Goal: Task Accomplishment & Management: Use online tool/utility

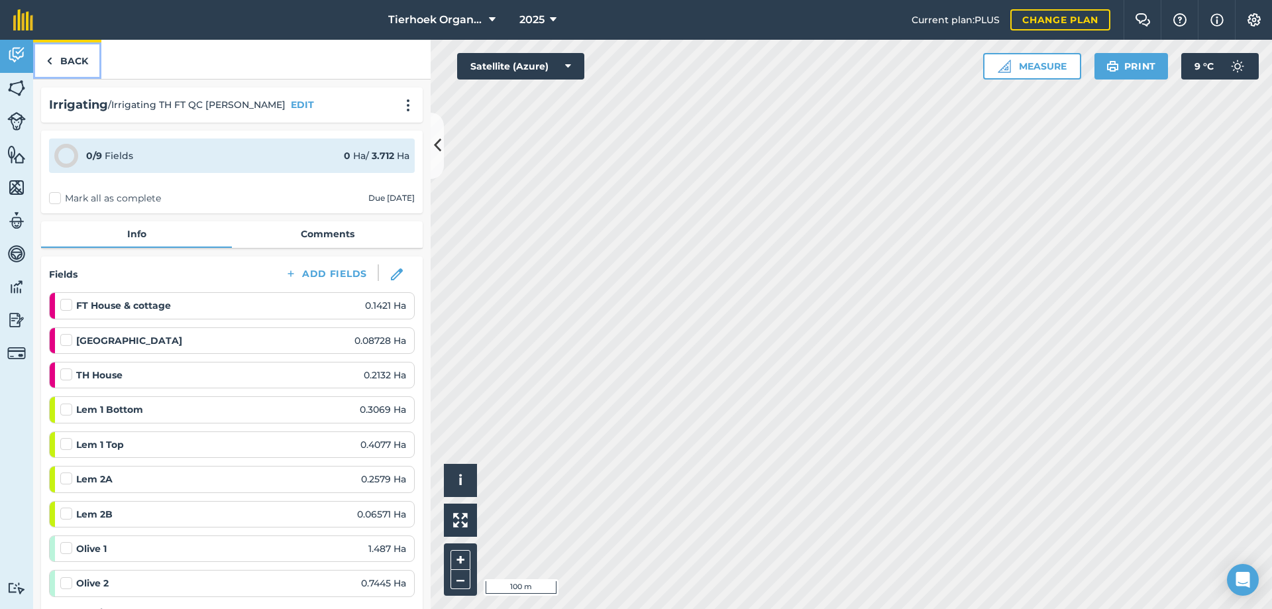
click at [70, 60] on link "Back" at bounding box center [67, 59] width 68 height 39
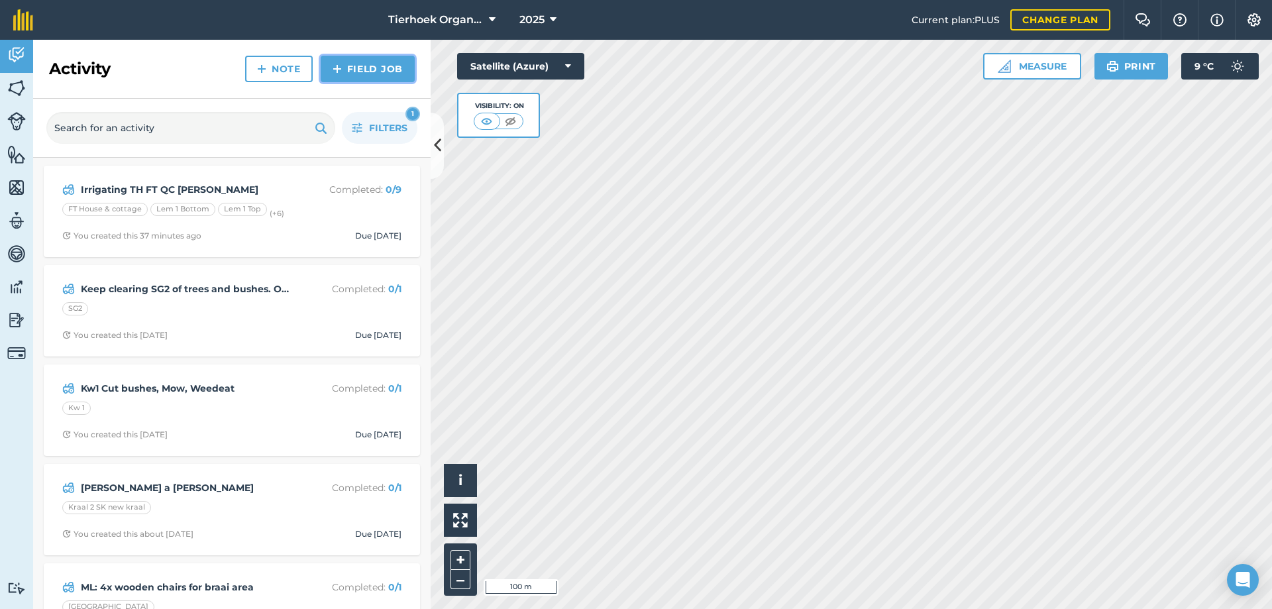
click at [355, 68] on link "Field Job" at bounding box center [368, 69] width 94 height 27
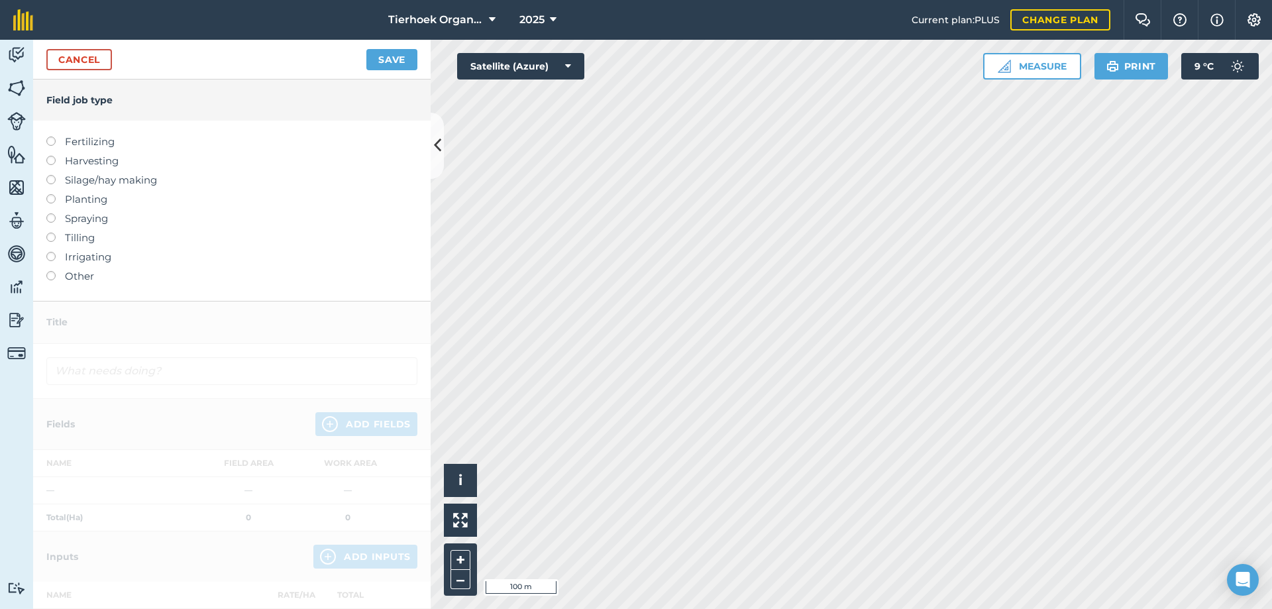
click at [50, 252] on label at bounding box center [55, 252] width 19 height 0
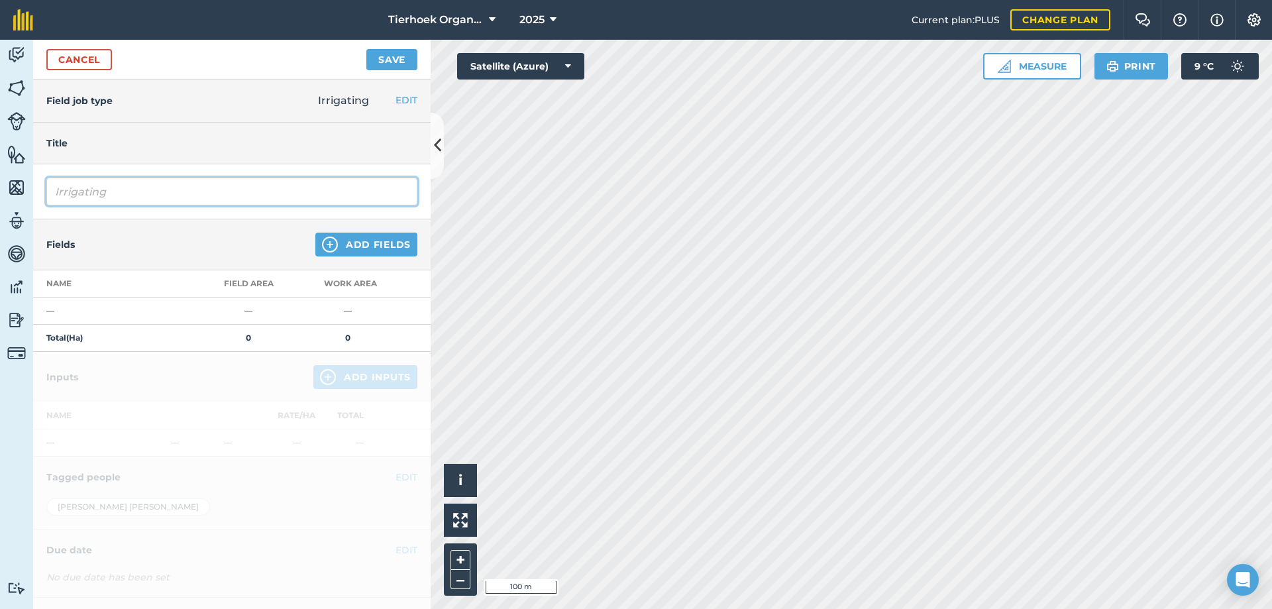
click at [127, 193] on input "Irrigating" at bounding box center [231, 192] width 371 height 28
type input "[GEOGRAPHIC_DATA]"
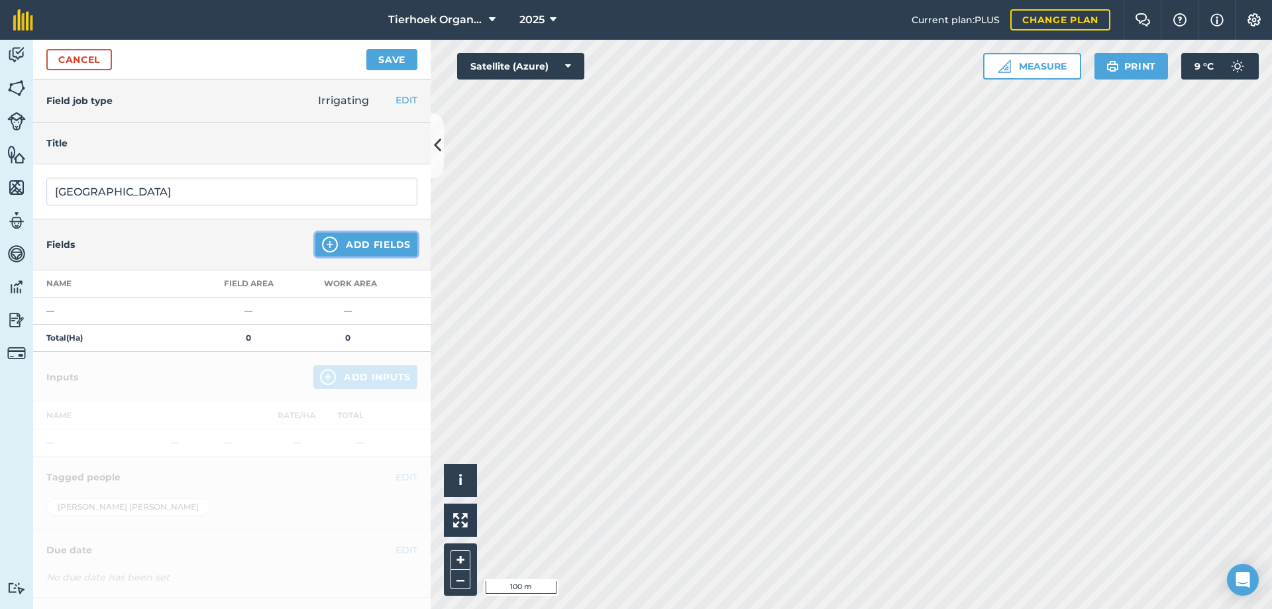
click at [351, 243] on button "Add Fields" at bounding box center [366, 245] width 102 height 24
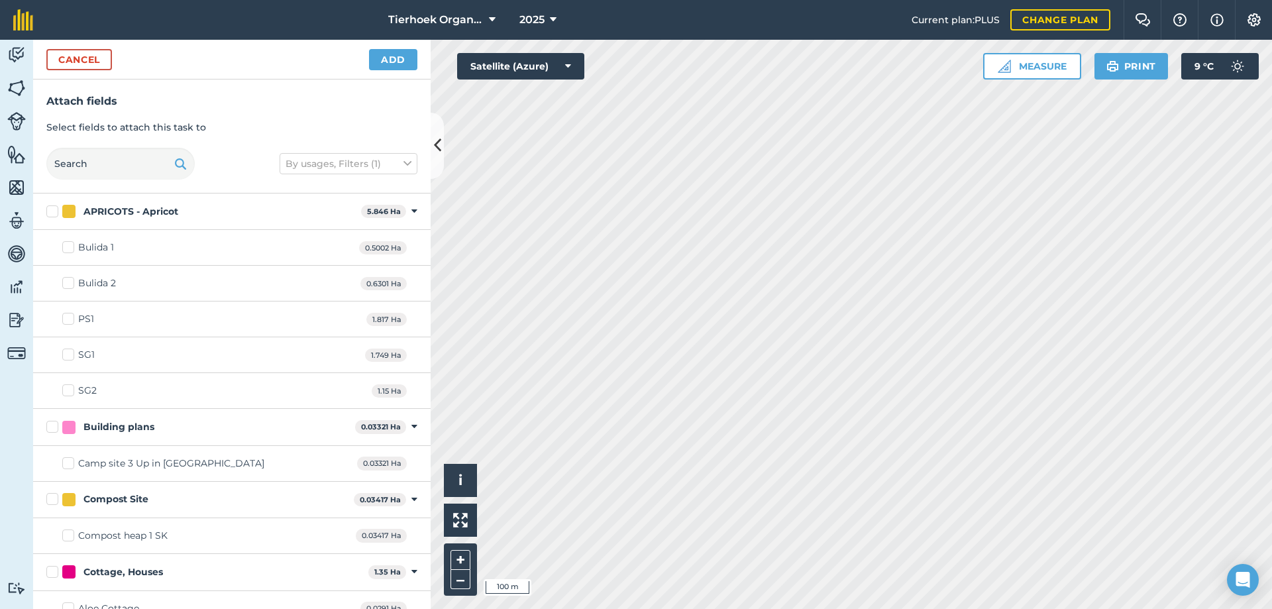
checkbox input "true"
click at [395, 60] on button "Add" at bounding box center [393, 59] width 48 height 21
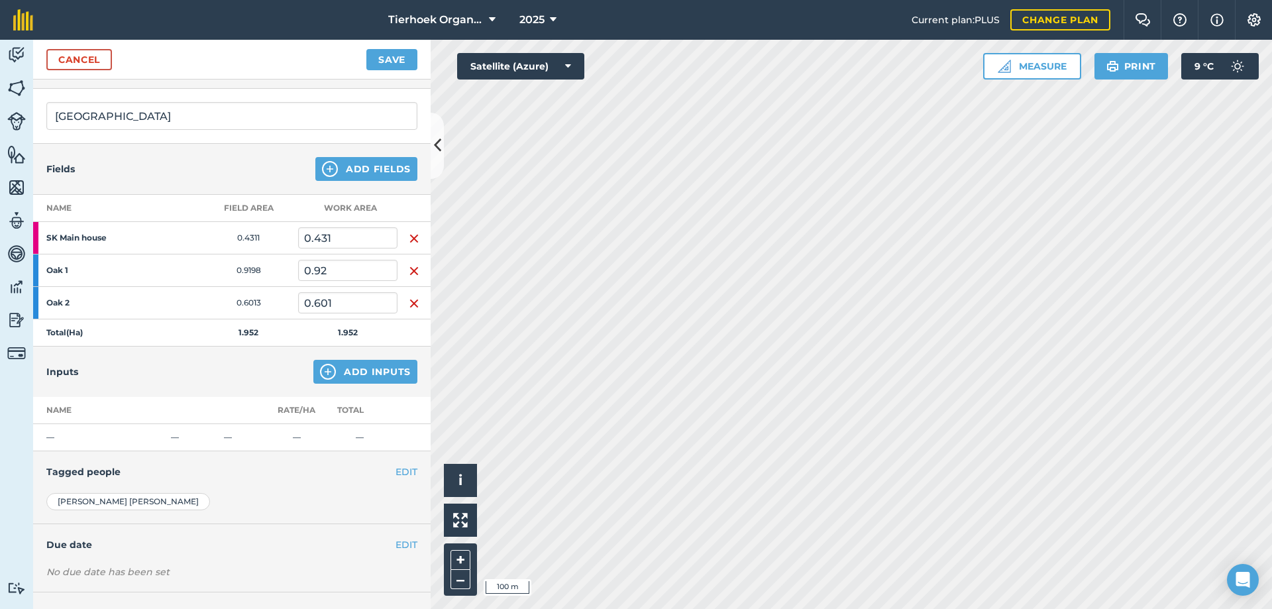
scroll to position [129, 0]
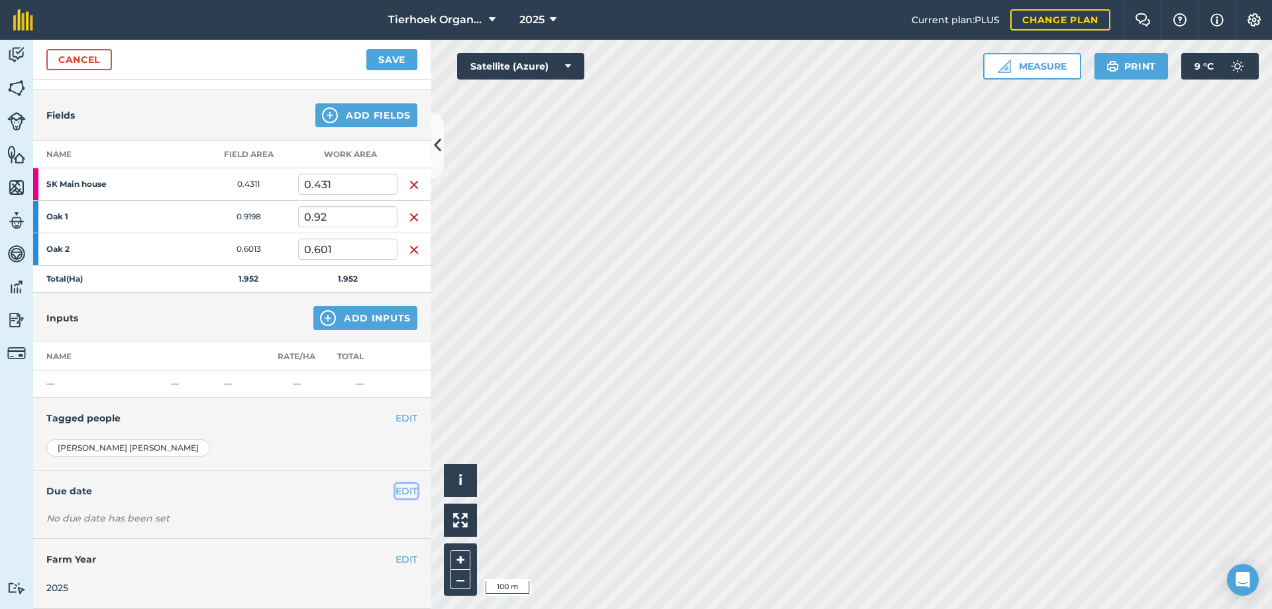
click at [396, 492] on button "EDIT" at bounding box center [407, 491] width 22 height 15
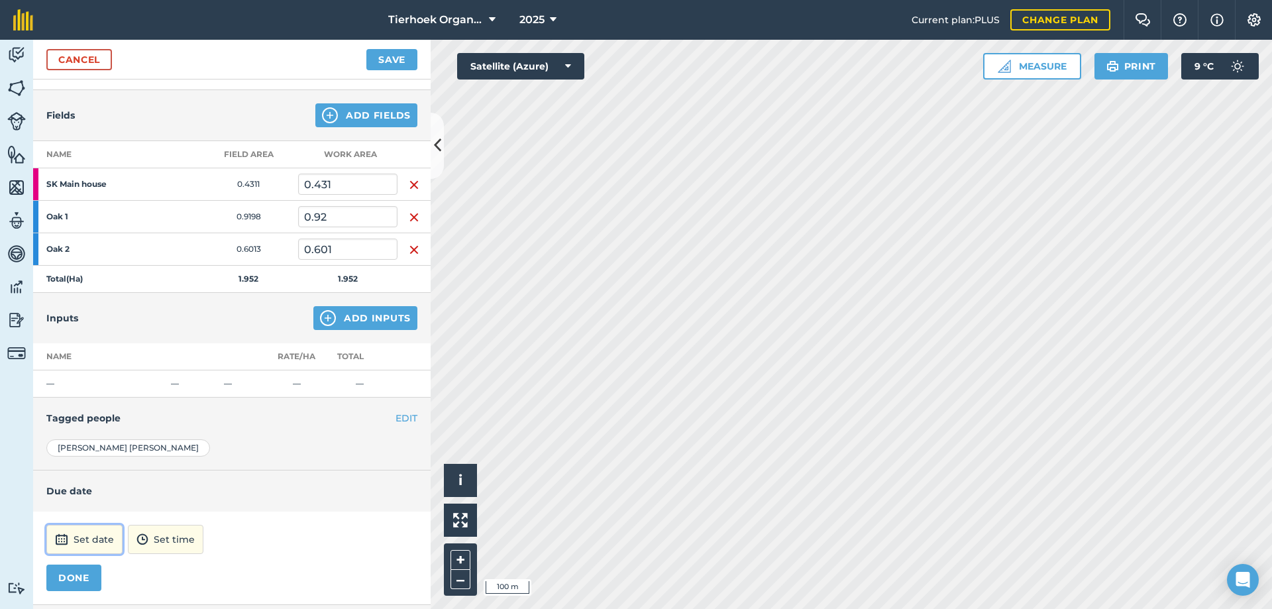
click at [113, 535] on button "Set date" at bounding box center [84, 539] width 76 height 29
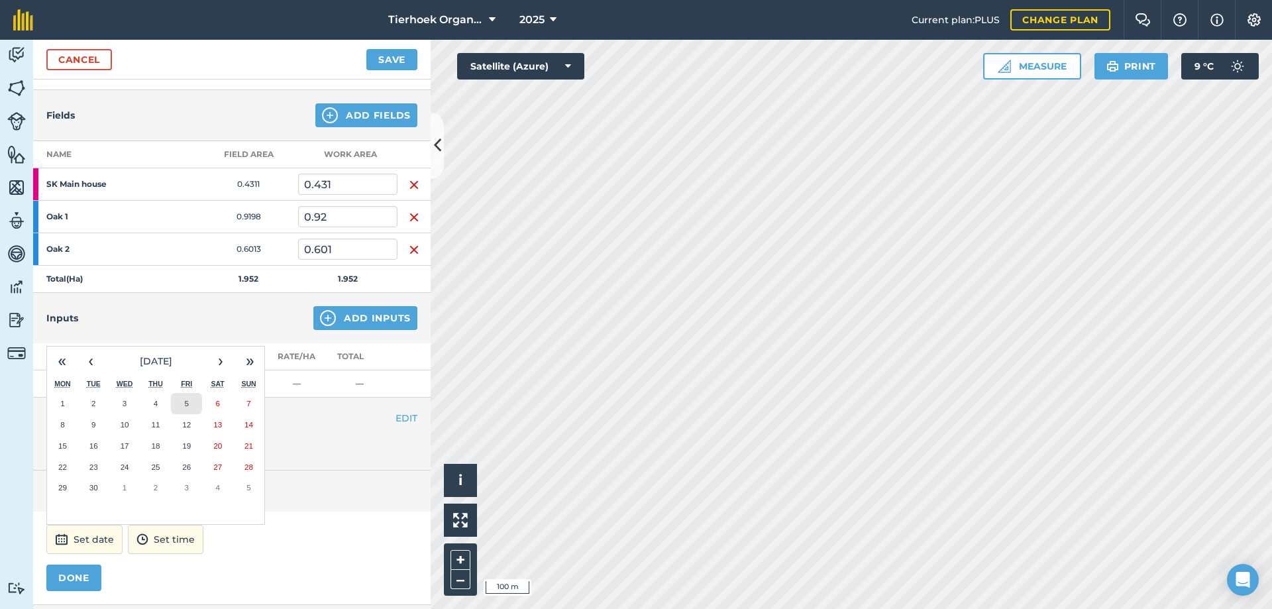
click at [187, 407] on abbr "5" at bounding box center [187, 403] width 4 height 9
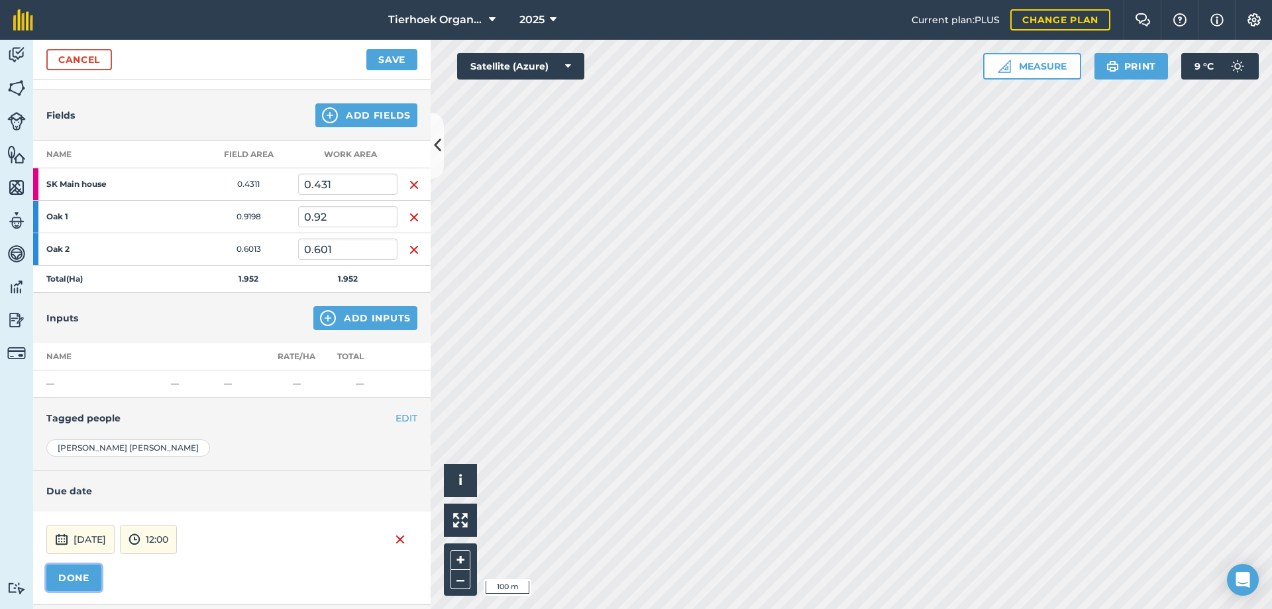
click at [83, 572] on button "DONE" at bounding box center [73, 578] width 55 height 27
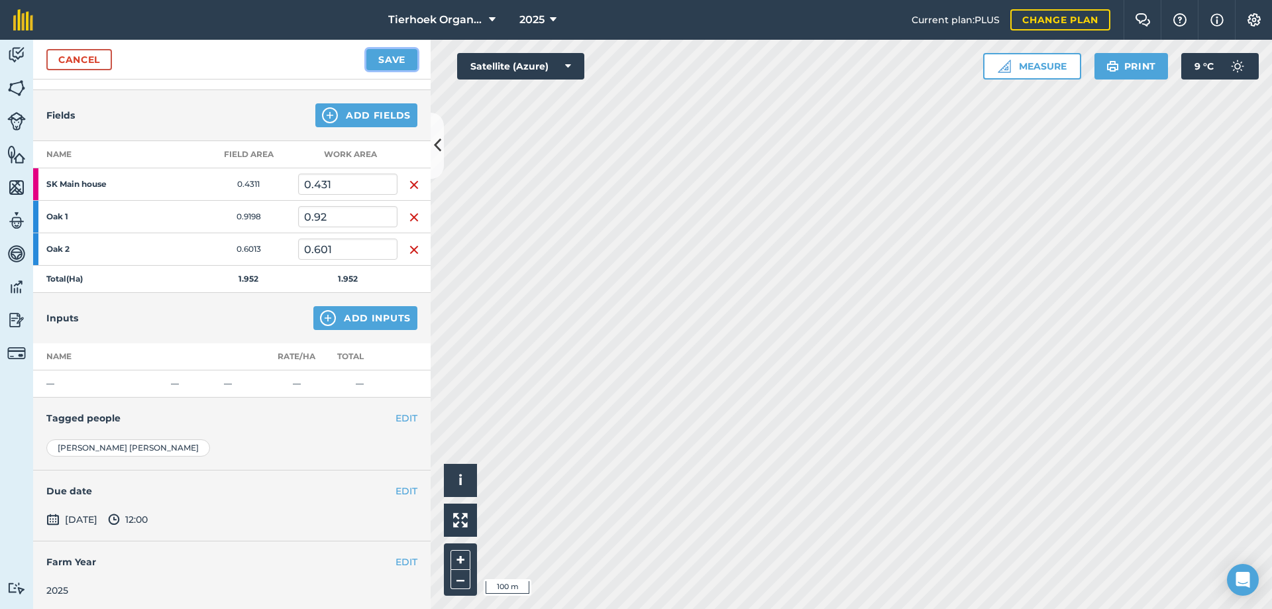
click at [379, 58] on button "Save" at bounding box center [391, 59] width 51 height 21
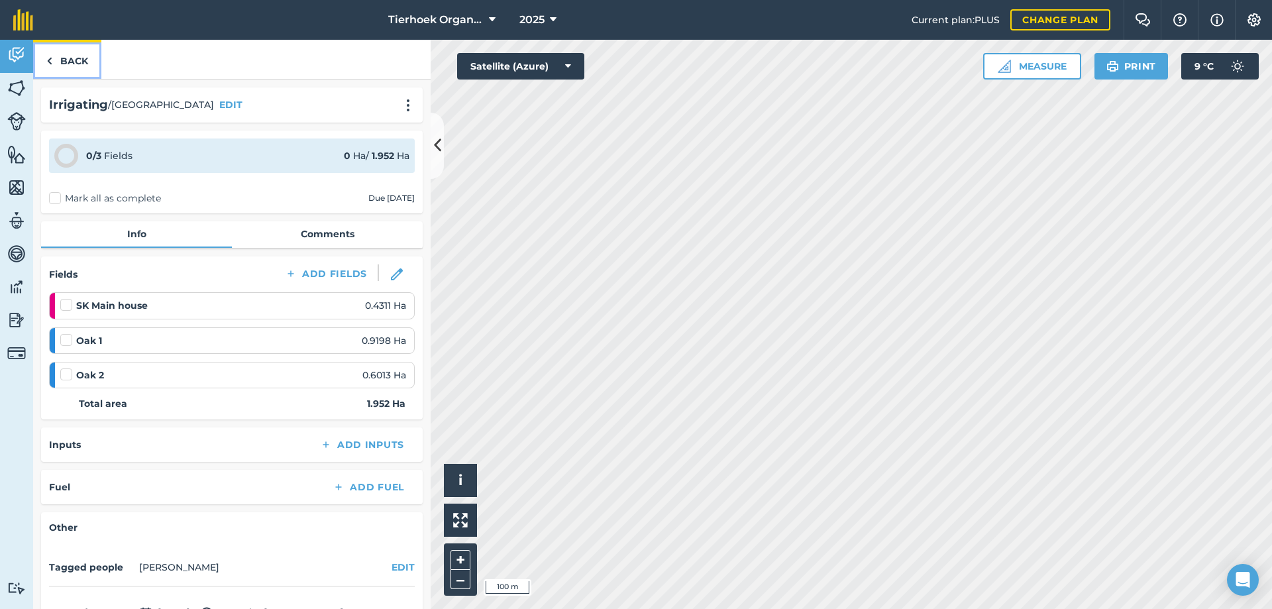
click at [72, 64] on link "Back" at bounding box center [67, 59] width 68 height 39
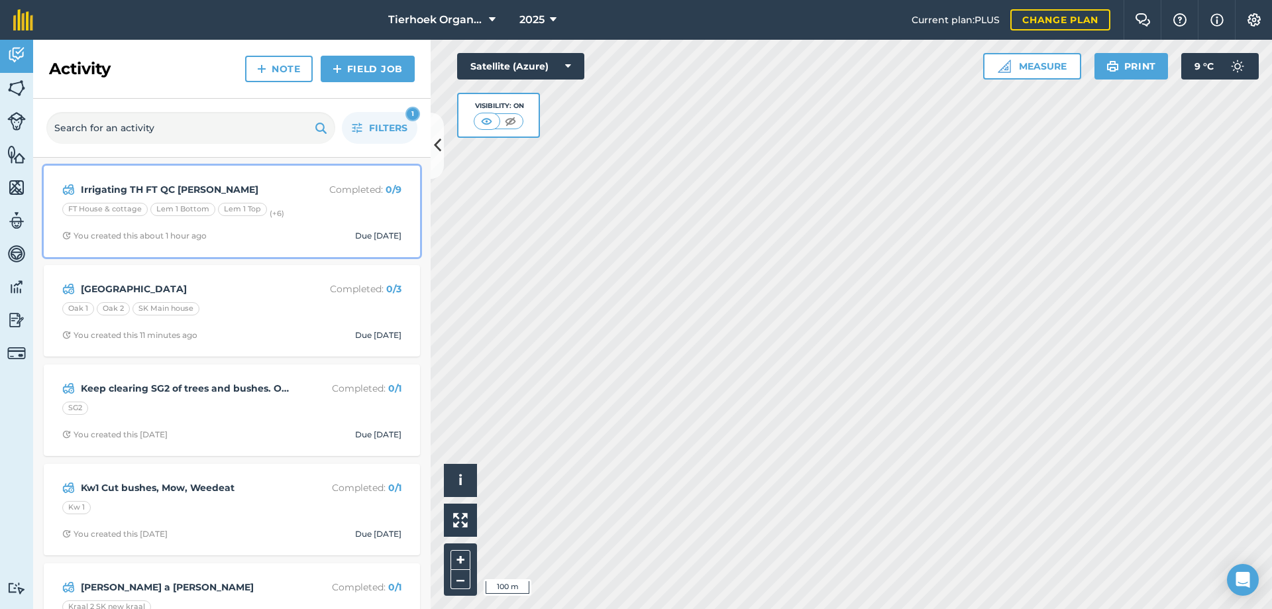
click at [225, 192] on strong "Irrigating TH FT QC [PERSON_NAME]" at bounding box center [186, 189] width 210 height 15
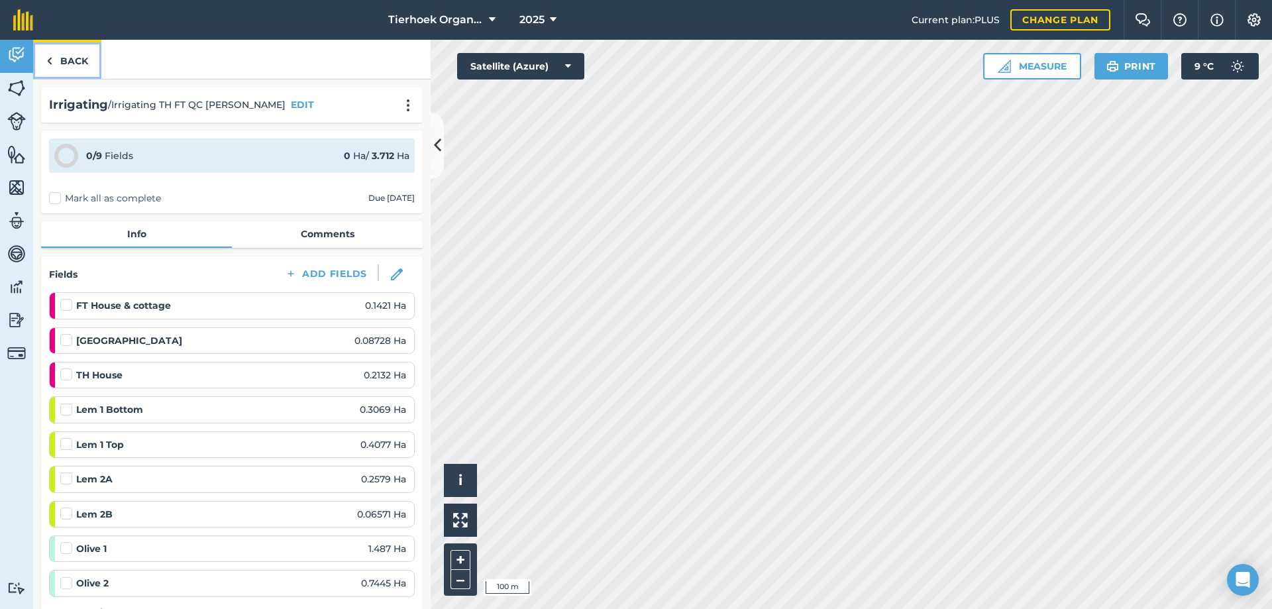
click at [52, 60] on img at bounding box center [49, 61] width 6 height 16
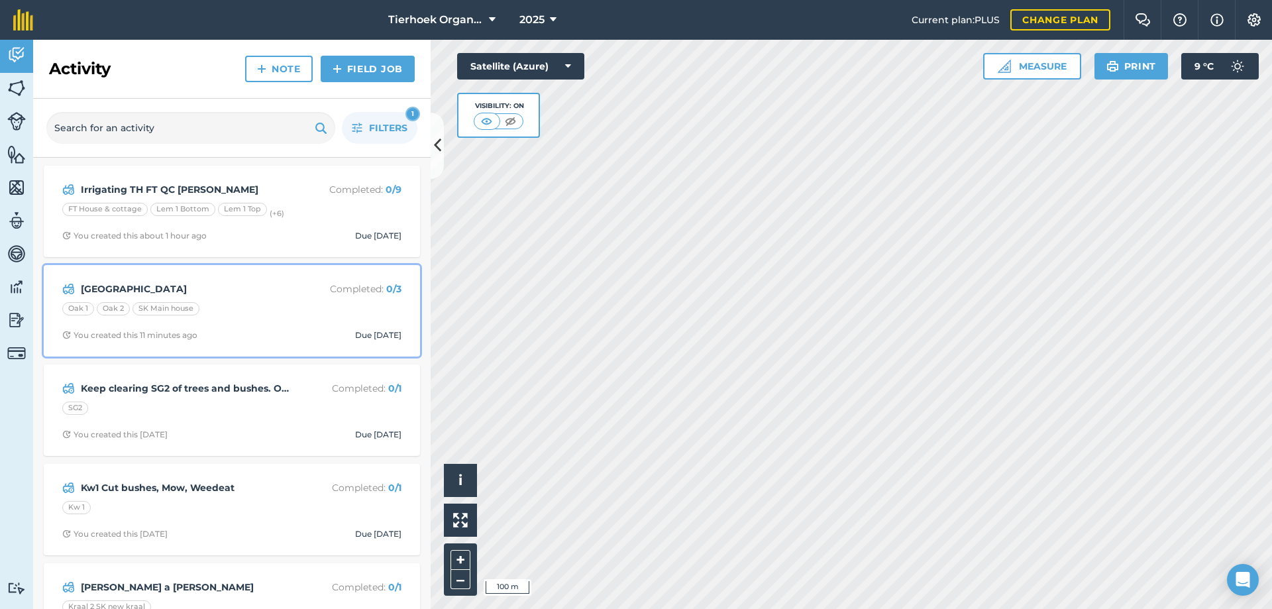
click at [261, 309] on div "Oak 1 Oak 2 [GEOGRAPHIC_DATA]" at bounding box center [231, 310] width 339 height 17
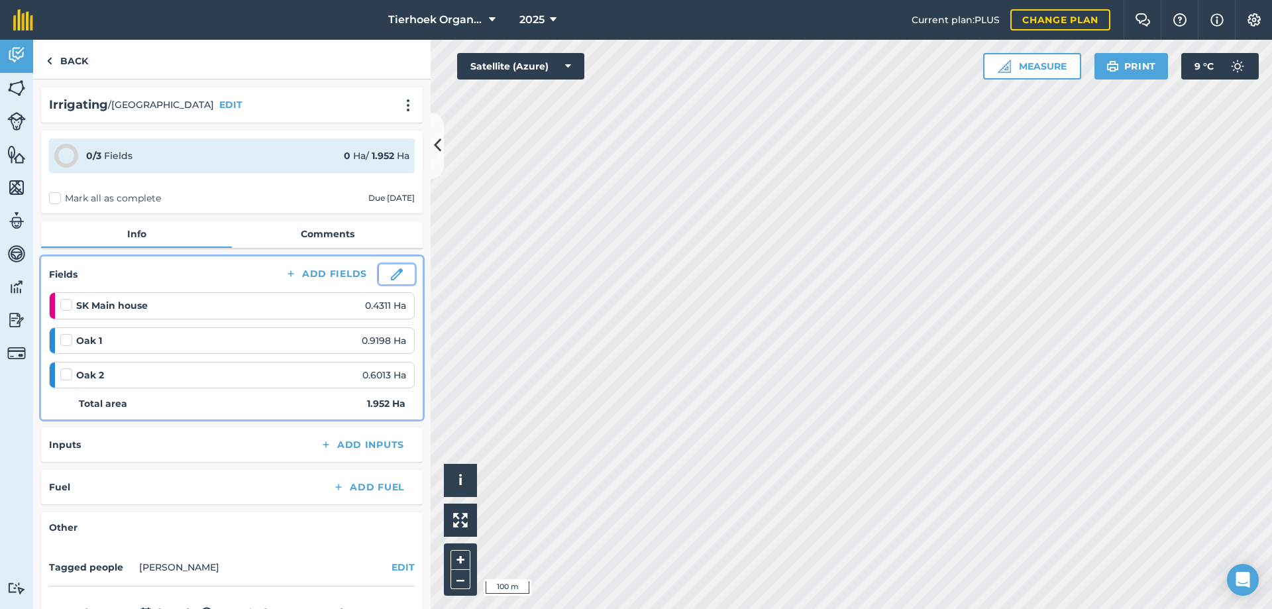
click at [391, 271] on img at bounding box center [397, 274] width 12 height 12
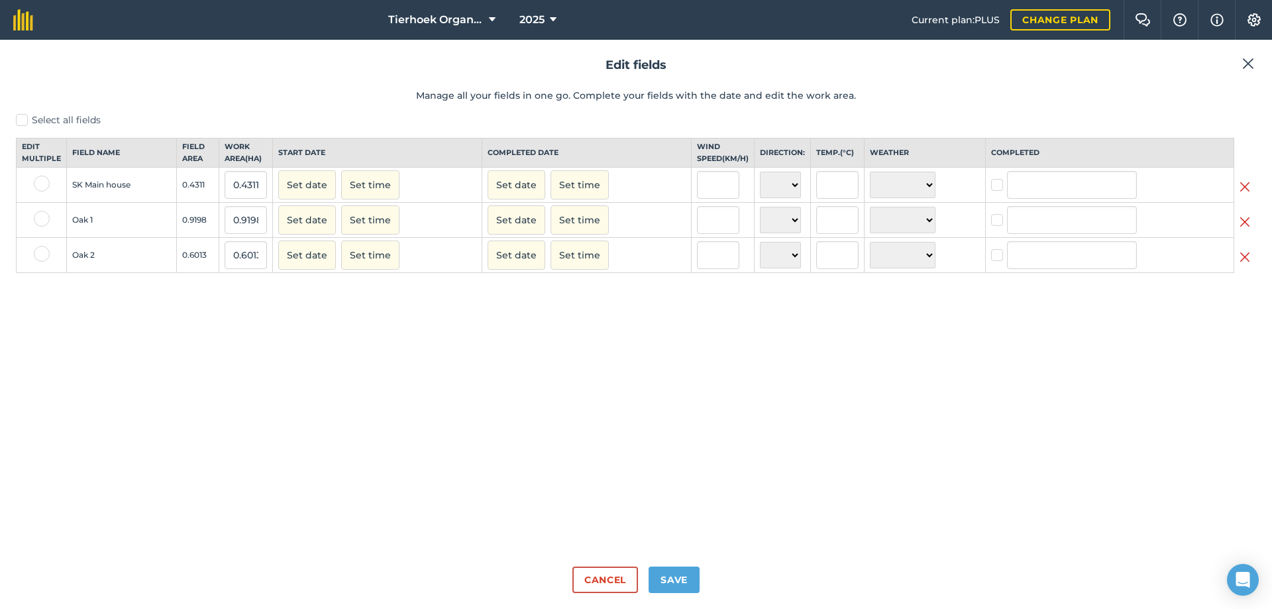
click at [1246, 61] on img at bounding box center [1248, 64] width 12 height 16
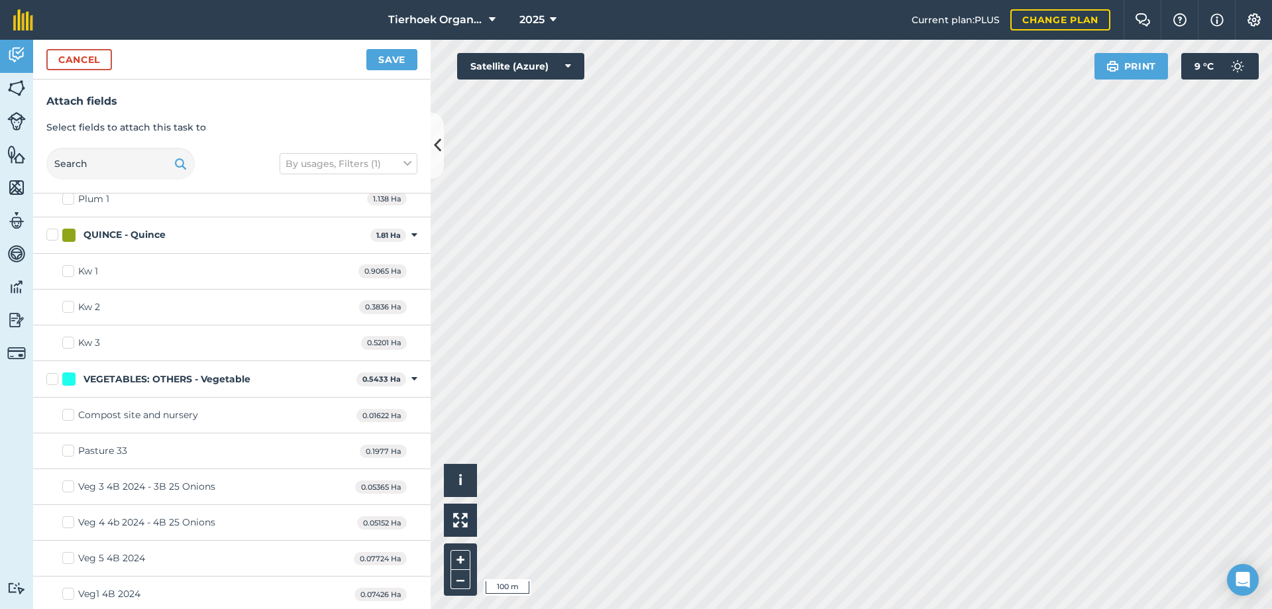
scroll to position [3180, 0]
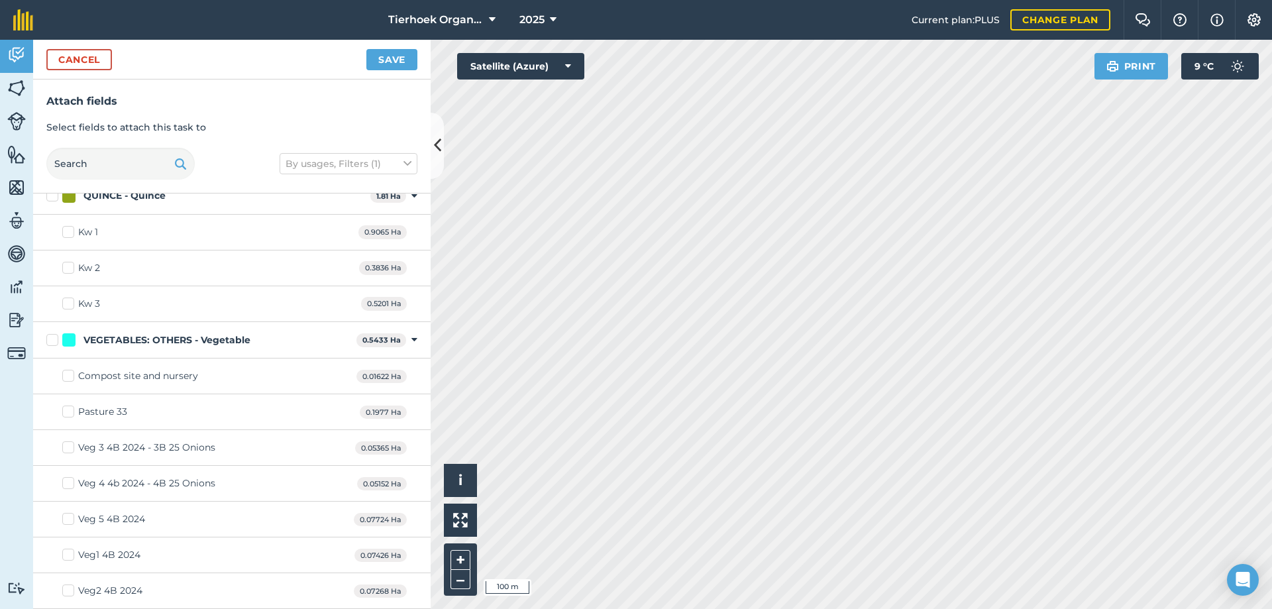
click at [70, 484] on label "Veg 4 4b 2024 - 4B 25 Onions" at bounding box center [138, 483] width 153 height 14
click at [70, 484] on input "Veg 4 4b 2024 - 4B 25 Onions" at bounding box center [66, 480] width 9 height 9
checkbox input "true"
click at [72, 447] on label "Veg 3 4B 2024 - 3B 25 Onions" at bounding box center [138, 448] width 153 height 14
click at [71, 447] on input "Veg 3 4B 2024 - 3B 25 Onions" at bounding box center [66, 445] width 9 height 9
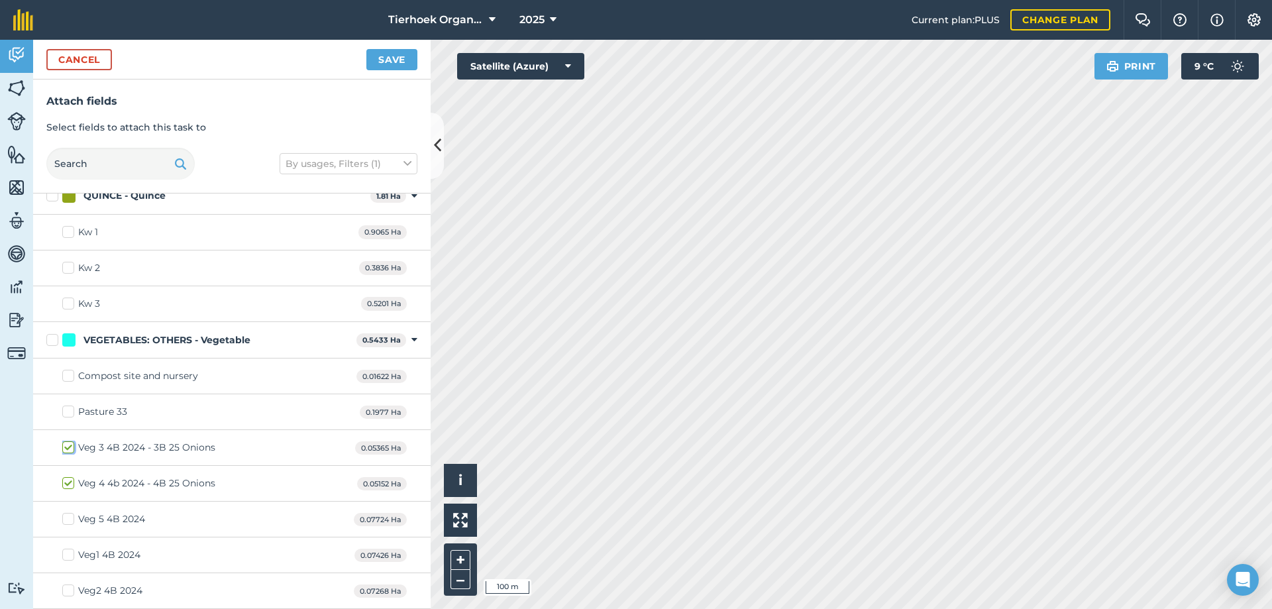
checkbox input "true"
click at [393, 54] on button "Save" at bounding box center [391, 59] width 51 height 21
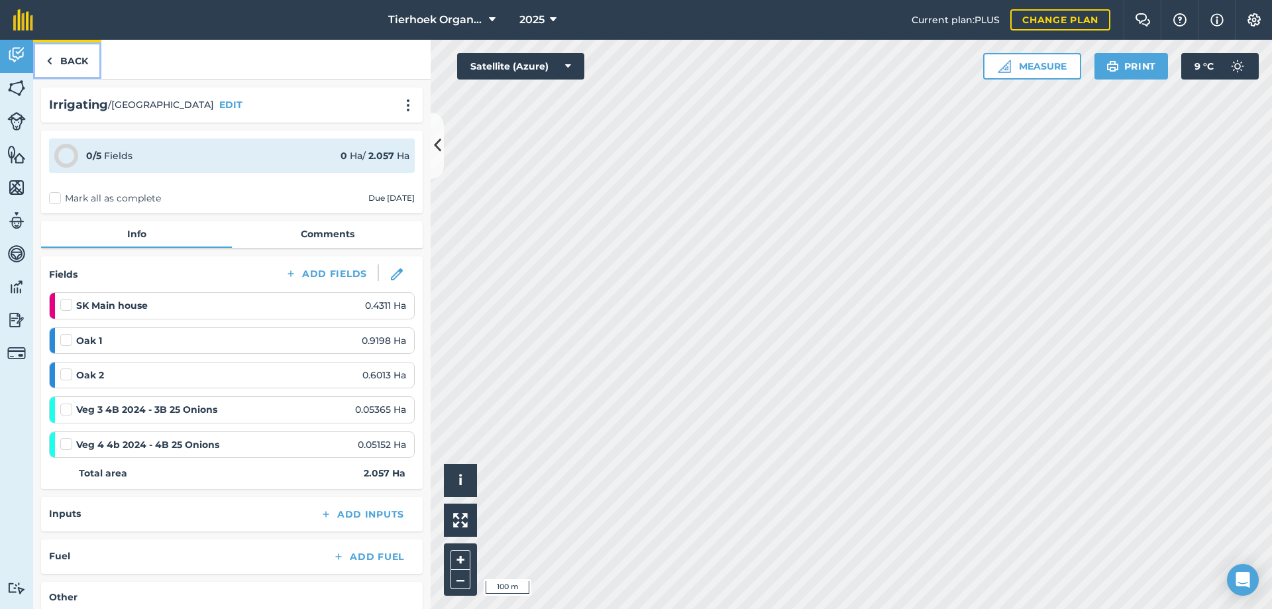
click at [72, 64] on link "Back" at bounding box center [67, 59] width 68 height 39
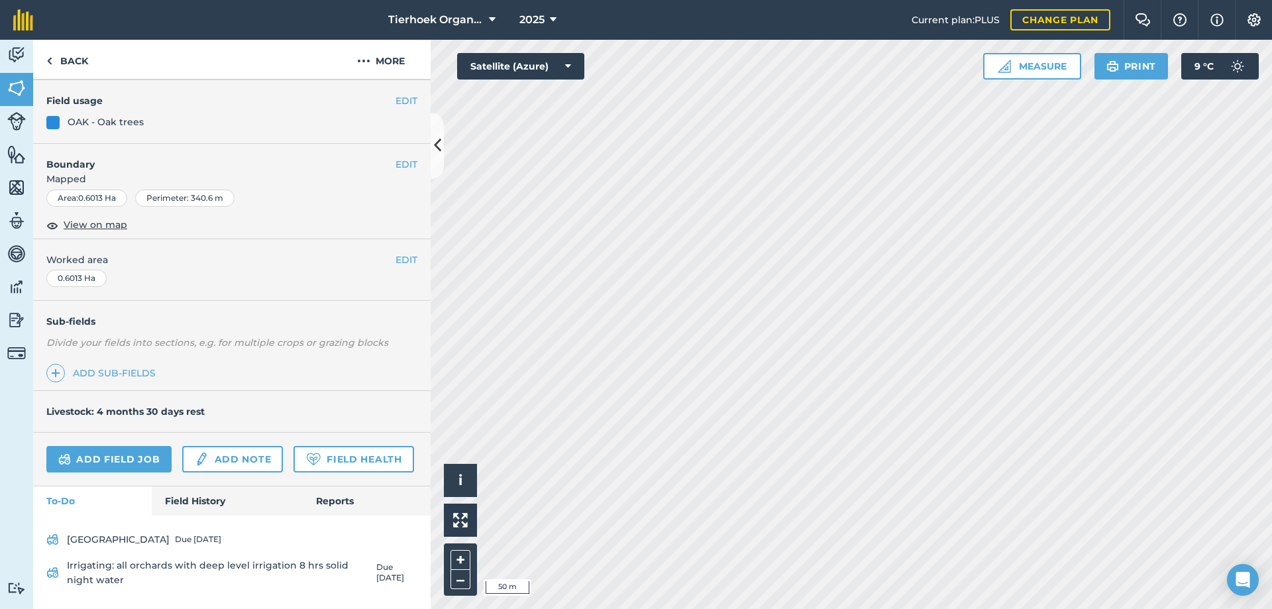
scroll to position [206, 0]
click at [96, 446] on link "Add field job" at bounding box center [108, 459] width 125 height 27
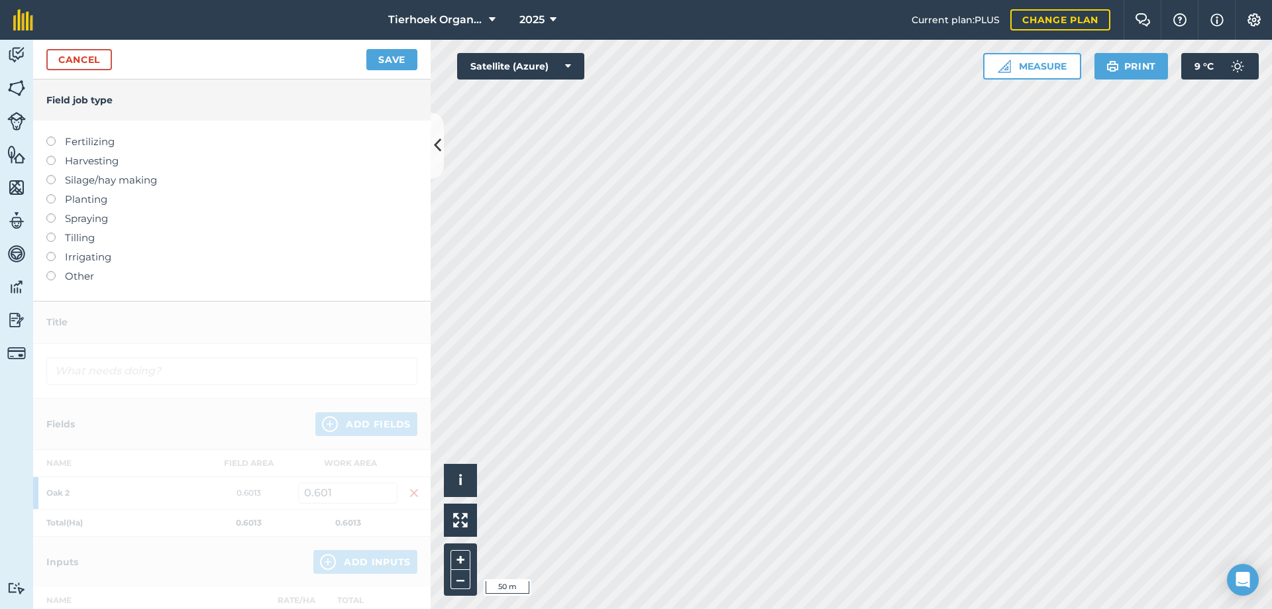
click at [50, 252] on label at bounding box center [55, 252] width 19 height 0
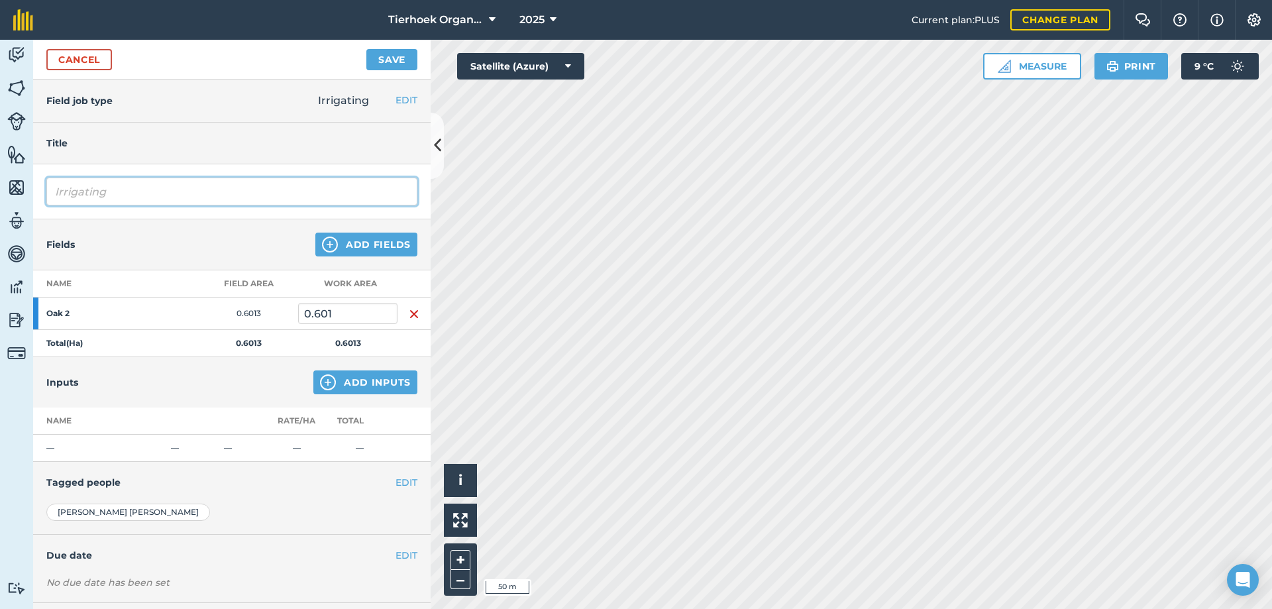
click at [142, 186] on input "Irrigating" at bounding box center [231, 192] width 371 height 28
type input "Irrigating Oaks duurstap"
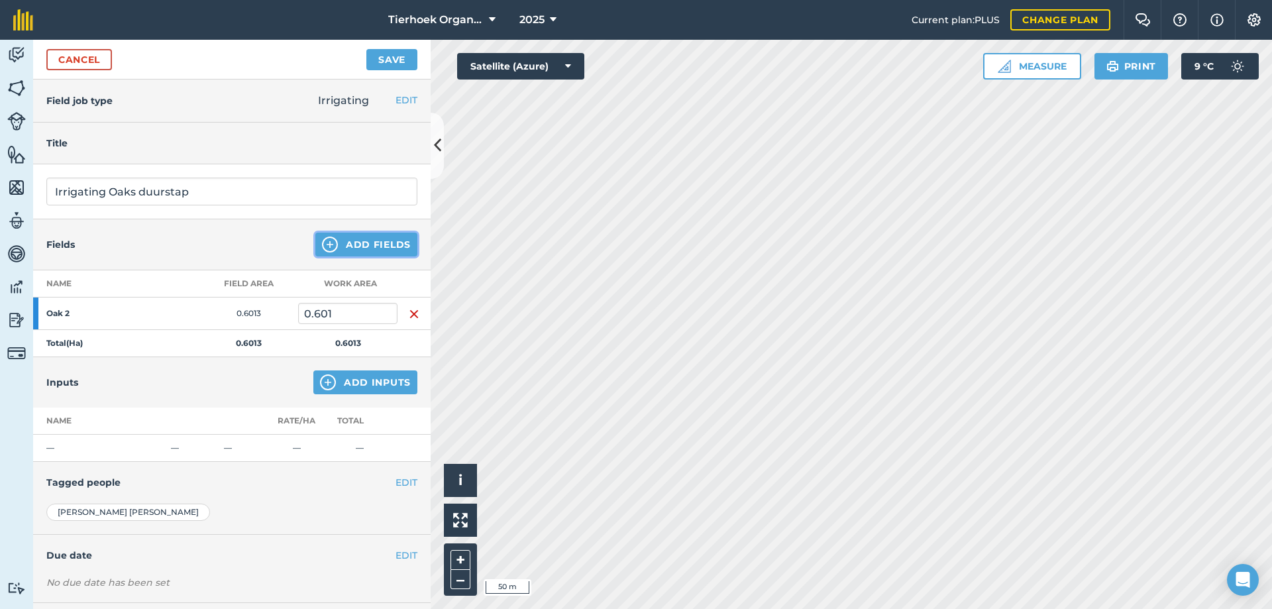
click at [361, 244] on button "Add Fields" at bounding box center [366, 245] width 102 height 24
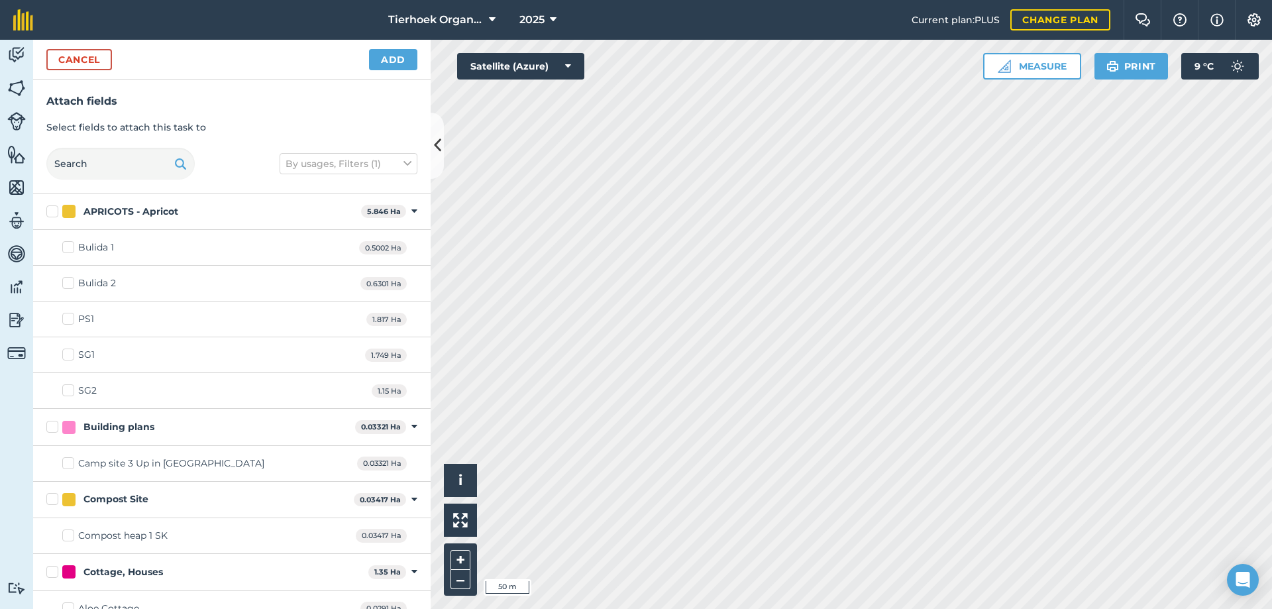
checkbox input "true"
click at [392, 59] on button "Add" at bounding box center [393, 59] width 48 height 21
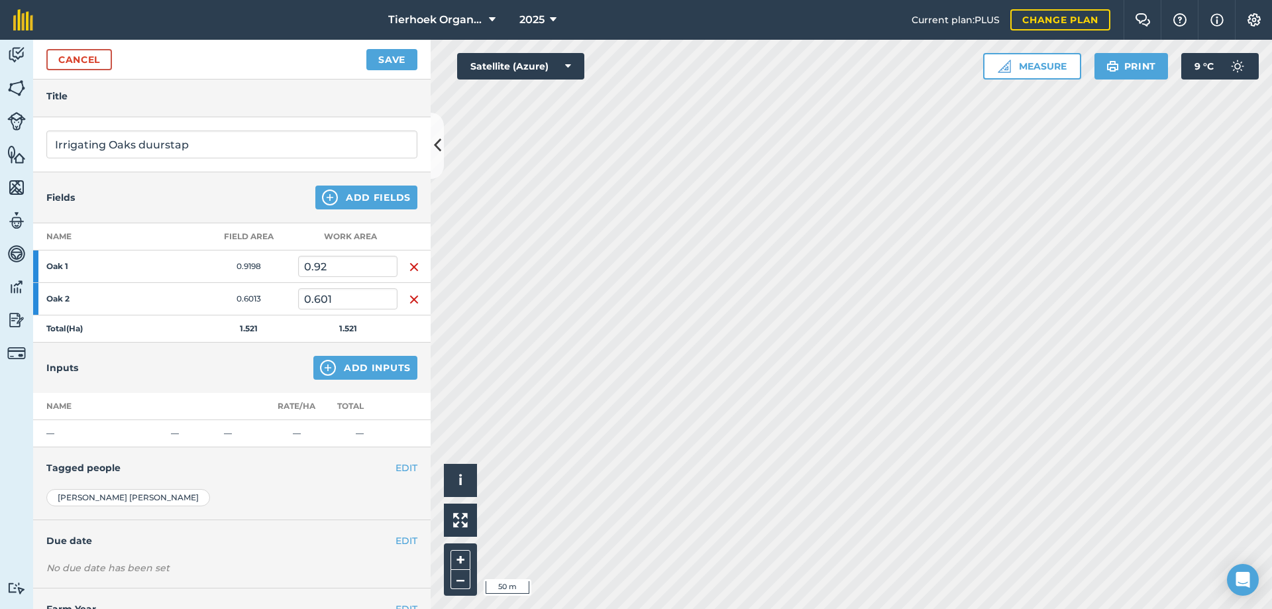
scroll to position [97, 0]
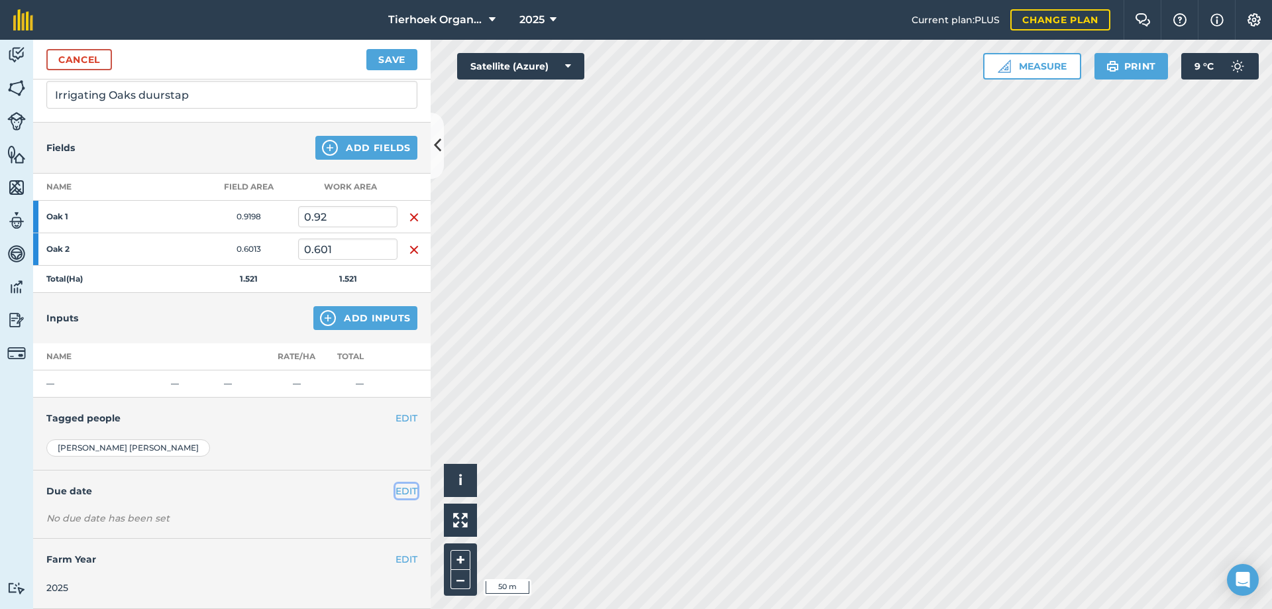
click at [396, 490] on button "EDIT" at bounding box center [407, 491] width 22 height 15
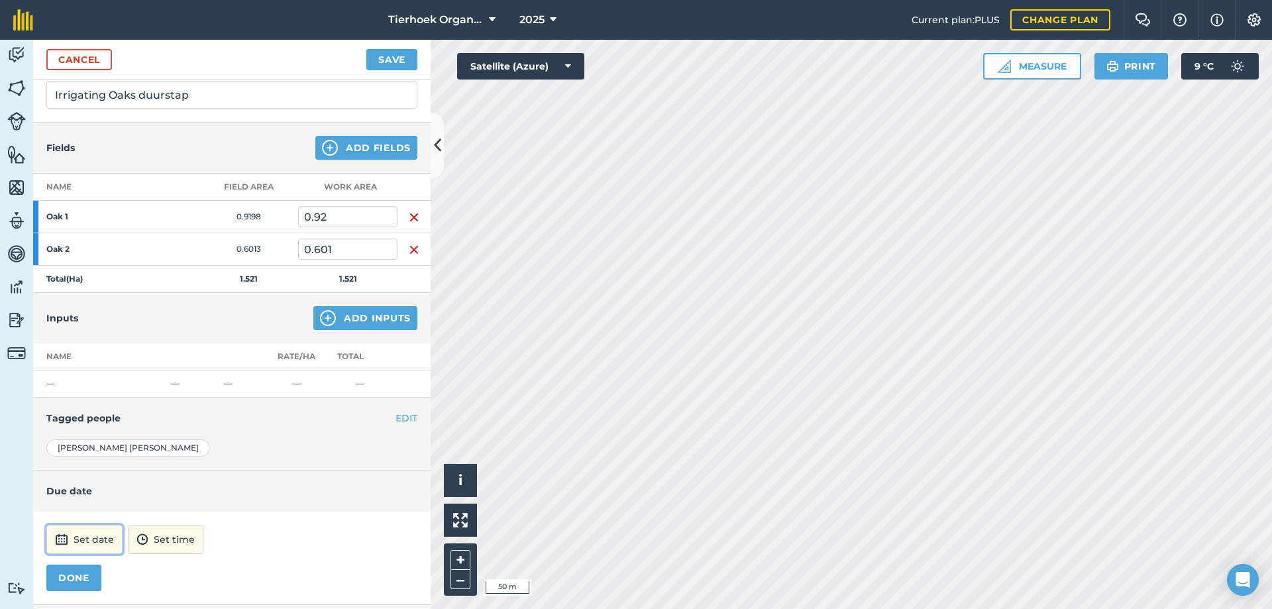
click at [85, 547] on button "Set date" at bounding box center [84, 539] width 76 height 29
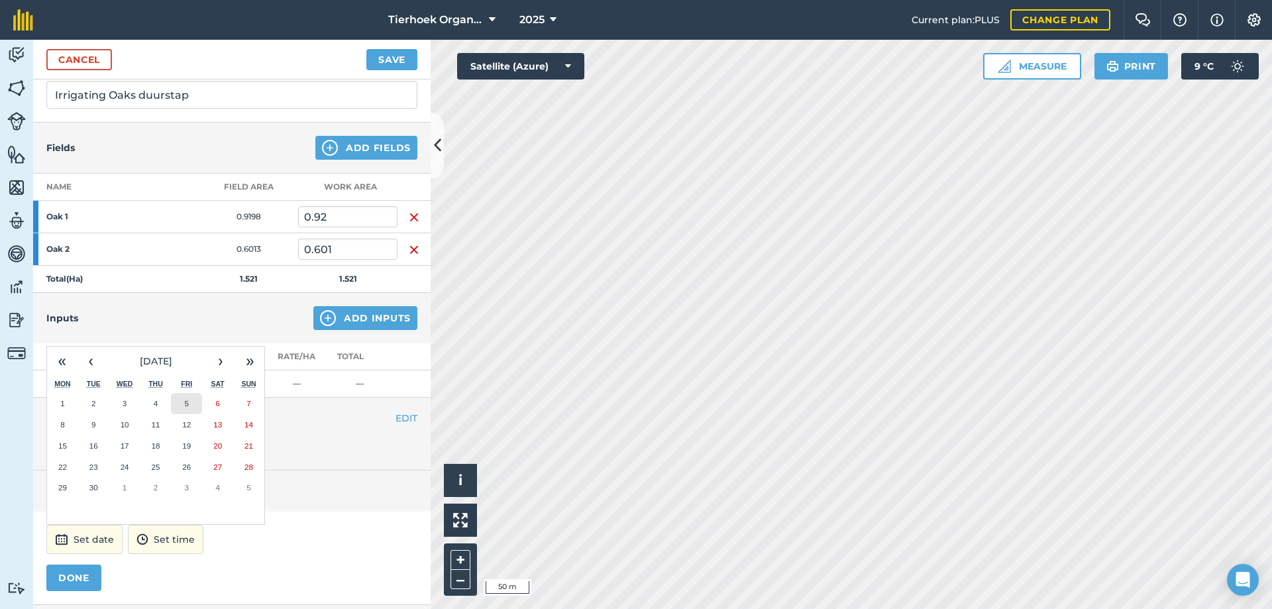
click at [190, 399] on button "5" at bounding box center [186, 403] width 31 height 21
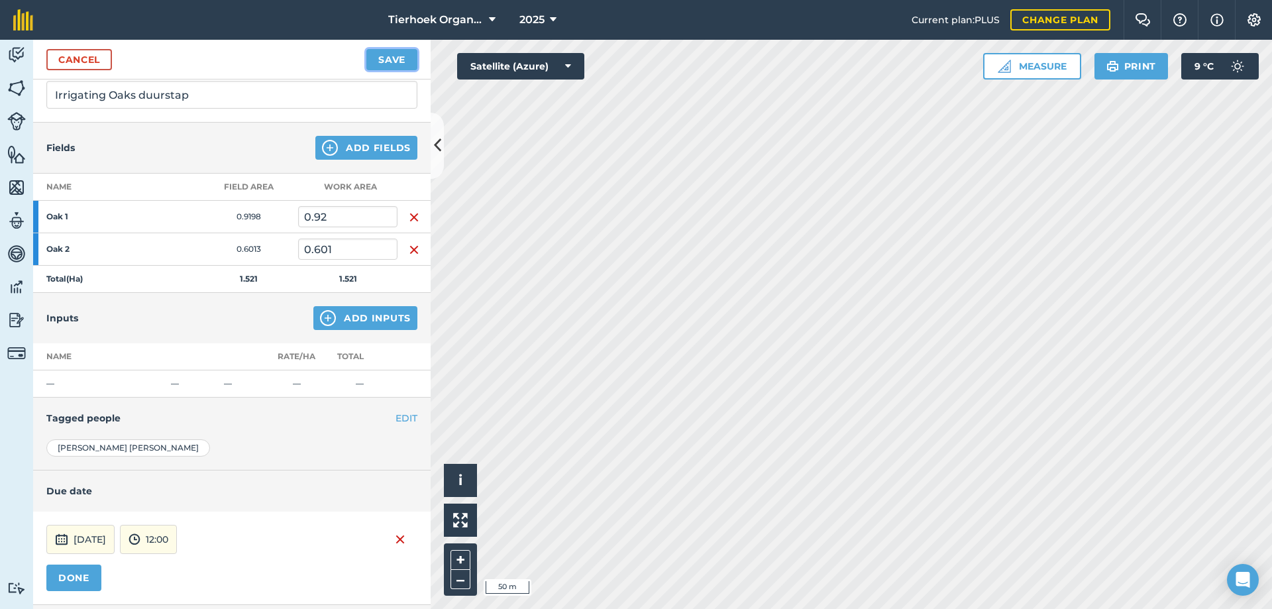
click at [392, 55] on button "Save" at bounding box center [391, 59] width 51 height 21
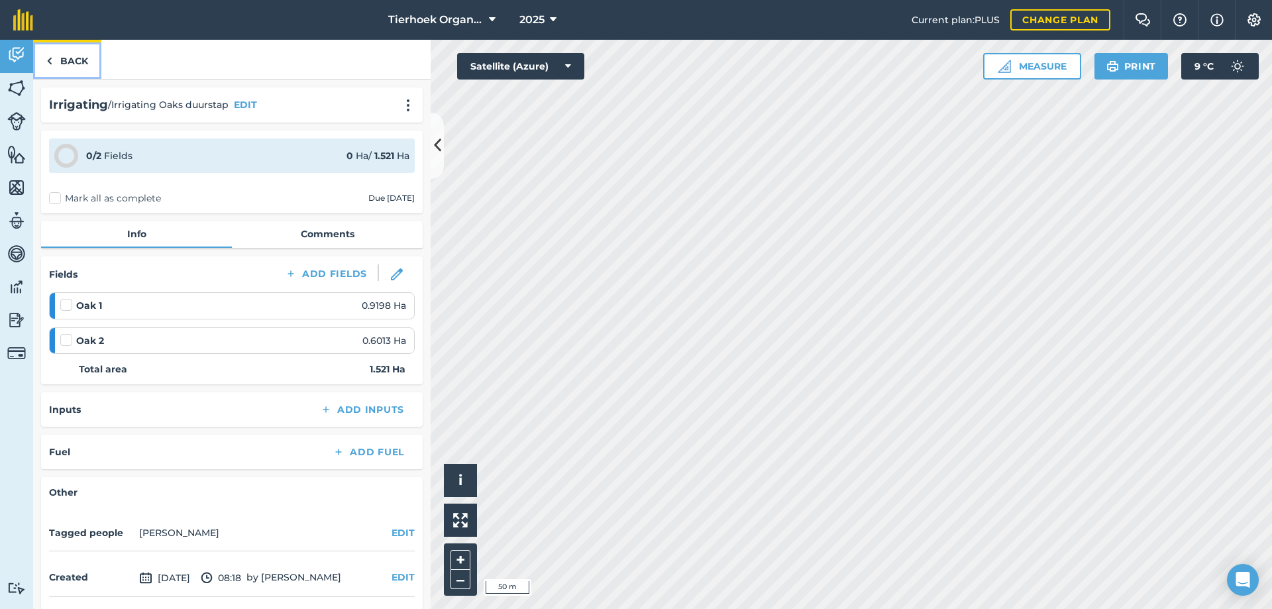
click at [71, 55] on link "Back" at bounding box center [67, 59] width 68 height 39
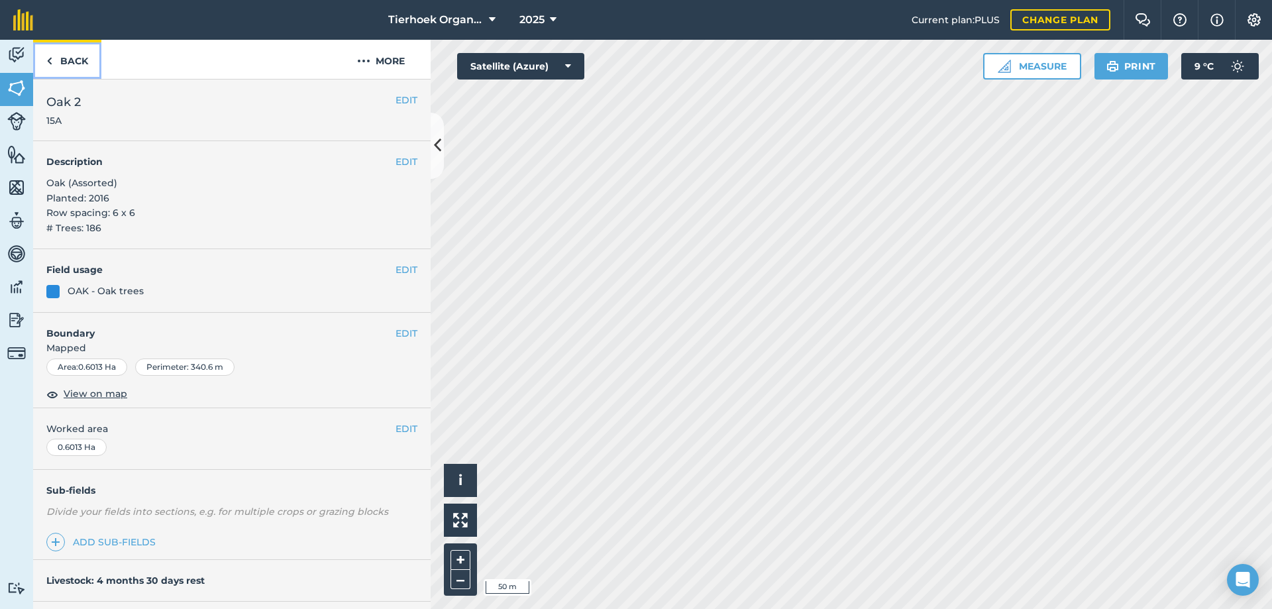
click at [67, 64] on link "Back" at bounding box center [67, 59] width 68 height 39
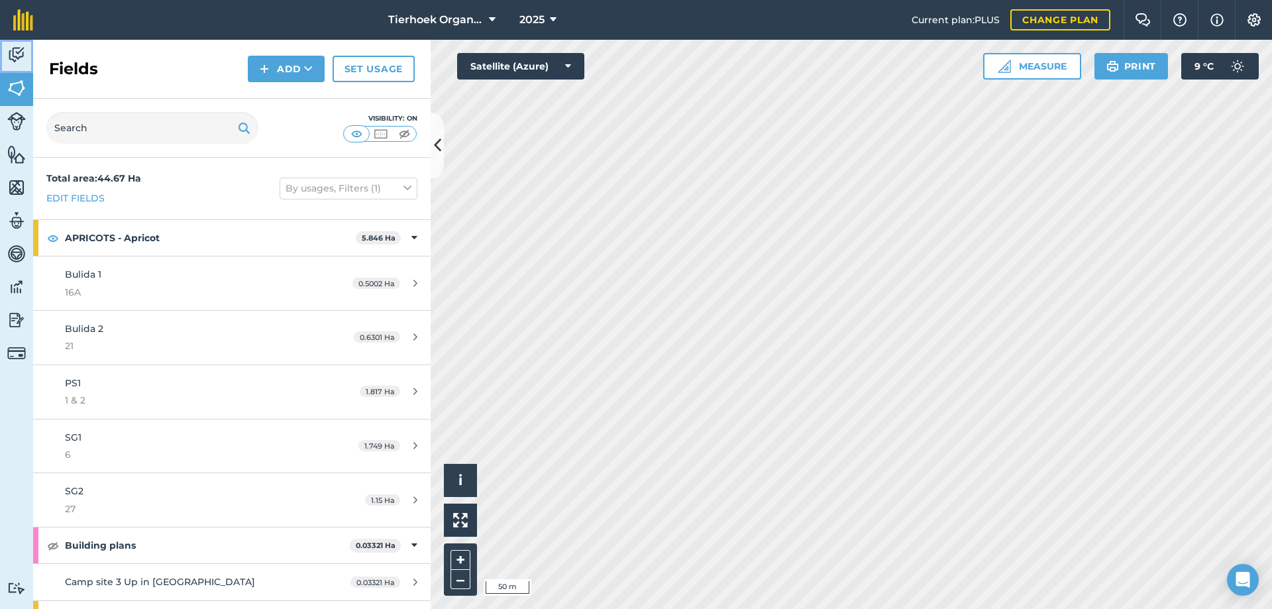
click at [8, 58] on img at bounding box center [16, 55] width 19 height 20
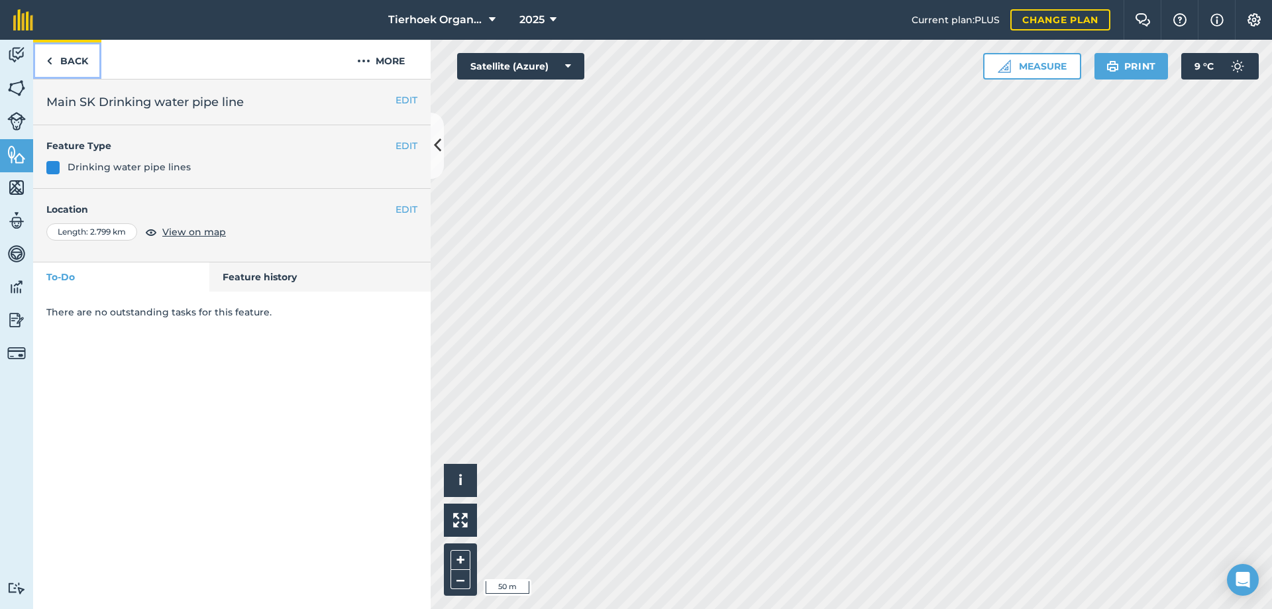
click at [62, 47] on link "Back" at bounding box center [67, 59] width 68 height 39
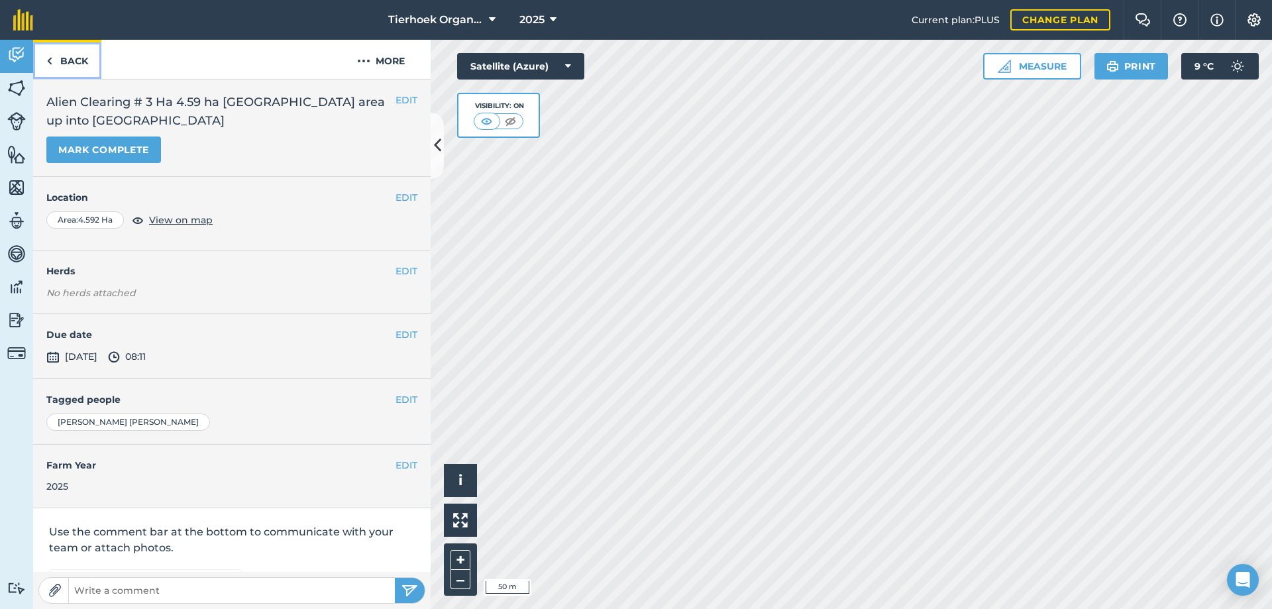
click at [72, 58] on link "Back" at bounding box center [67, 59] width 68 height 39
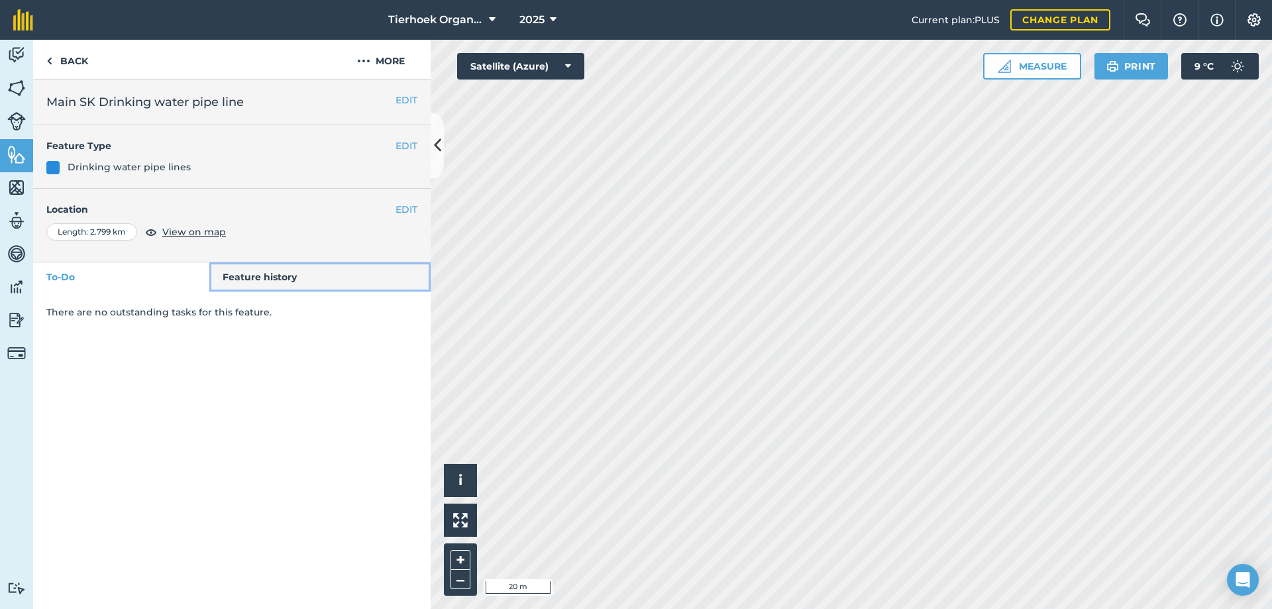
click at [290, 270] on link "Feature history" at bounding box center [320, 276] width 222 height 29
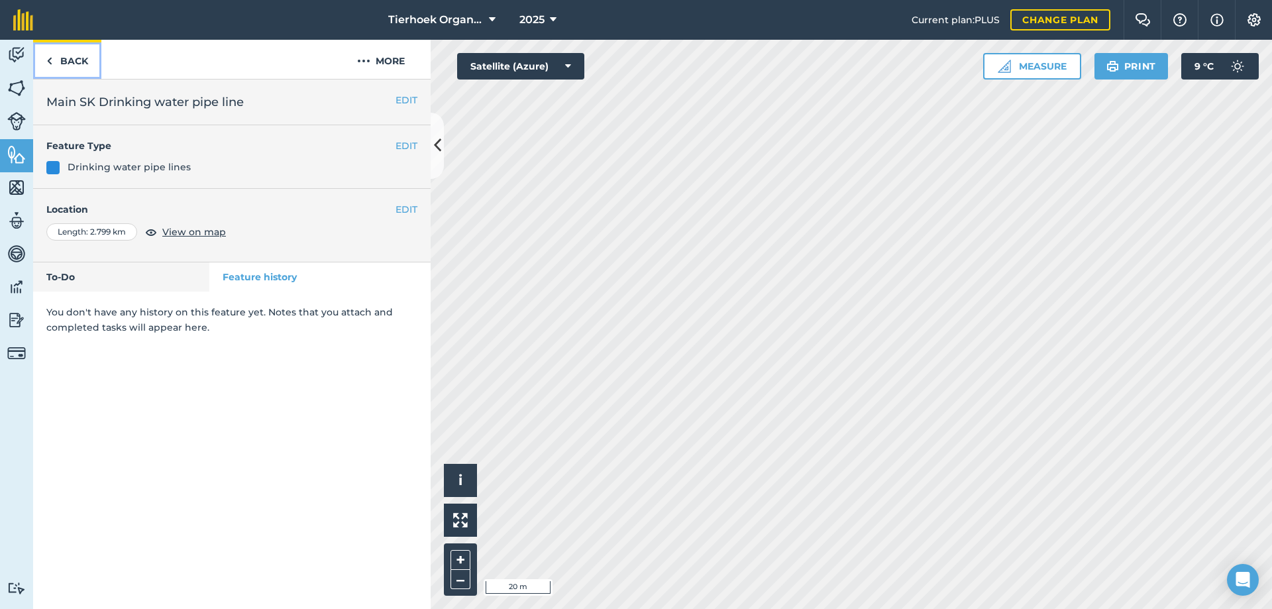
click at [62, 60] on link "Back" at bounding box center [67, 59] width 68 height 39
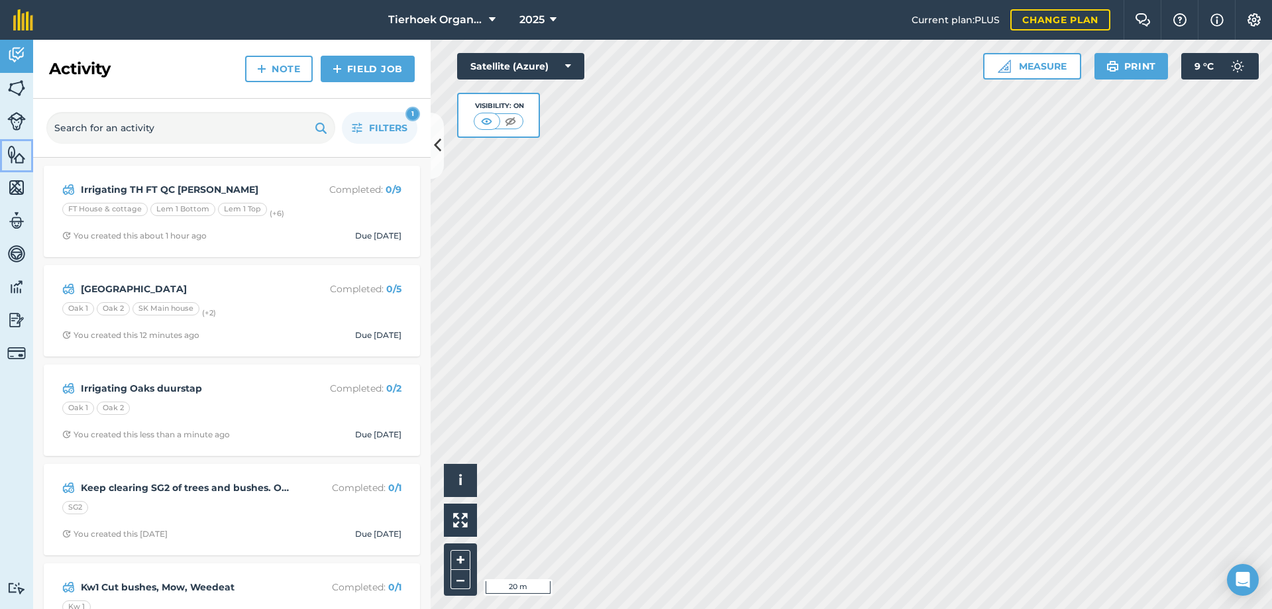
click at [9, 150] on img at bounding box center [16, 154] width 19 height 20
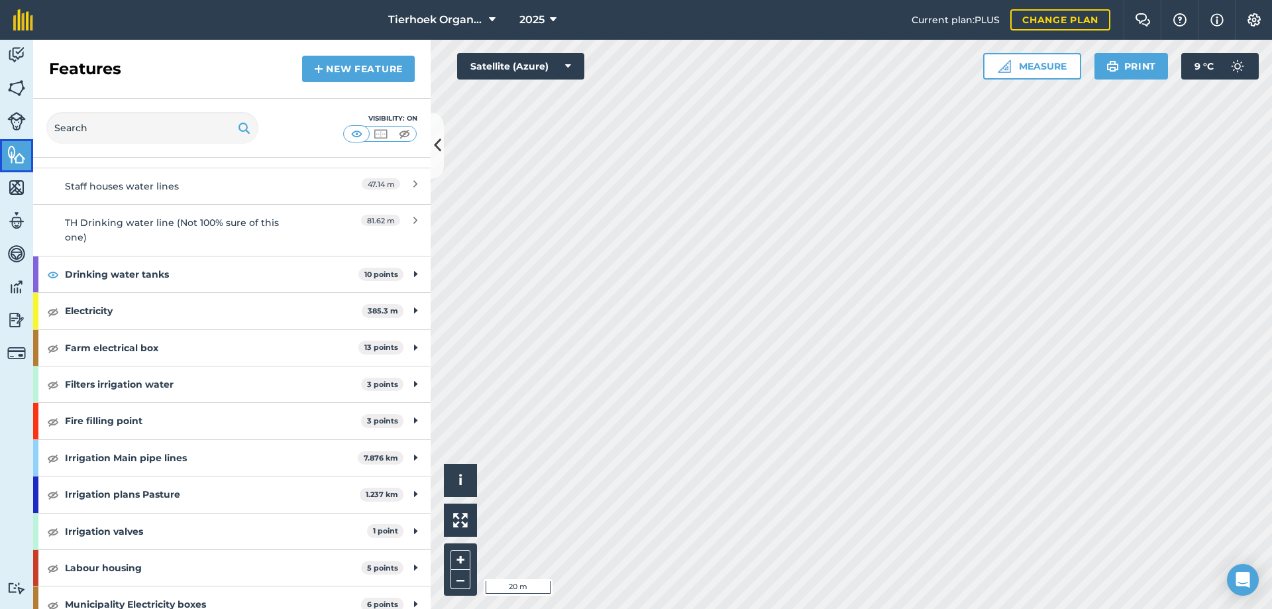
scroll to position [861, 0]
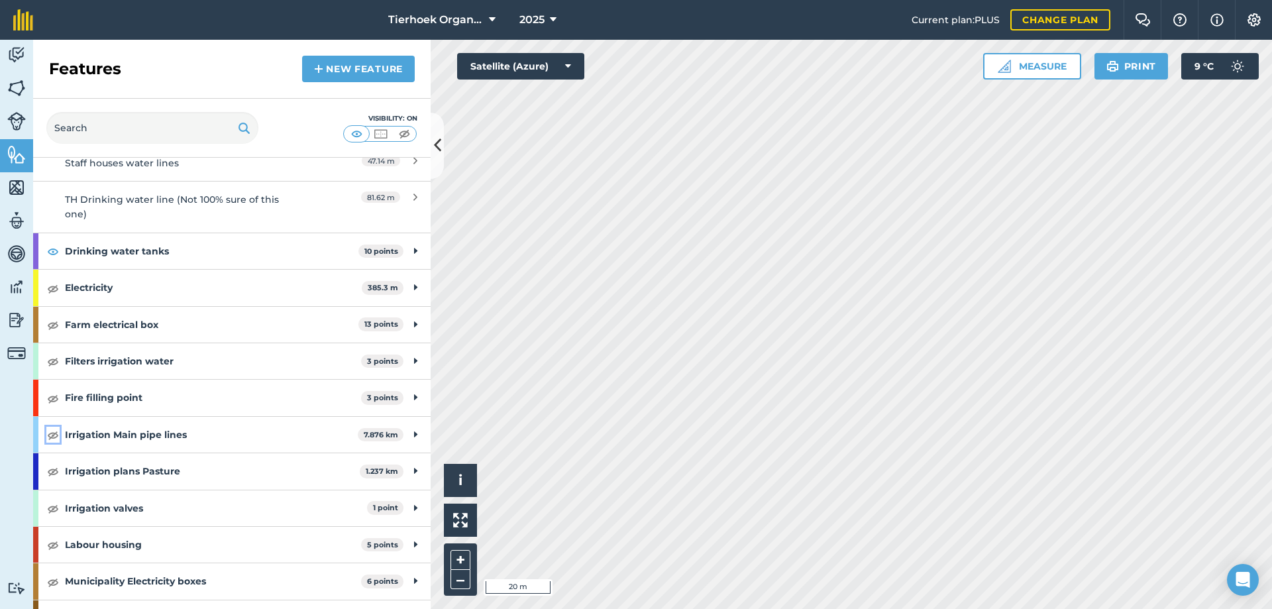
click at [57, 437] on img at bounding box center [53, 435] width 12 height 16
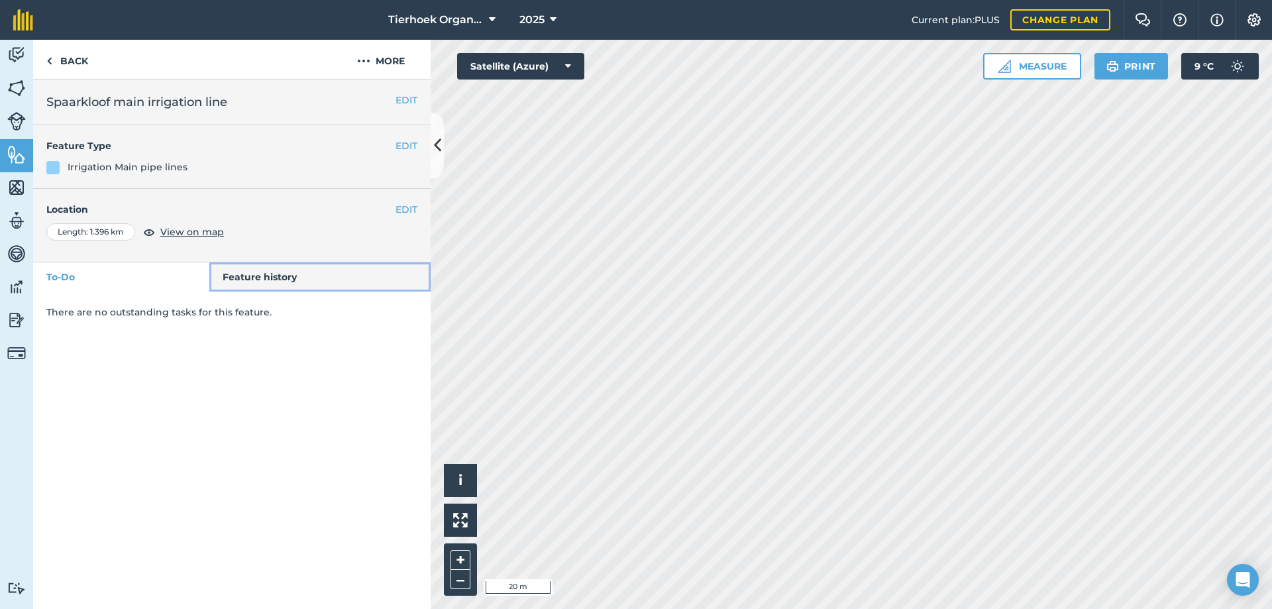
click at [284, 277] on link "Feature history" at bounding box center [320, 276] width 222 height 29
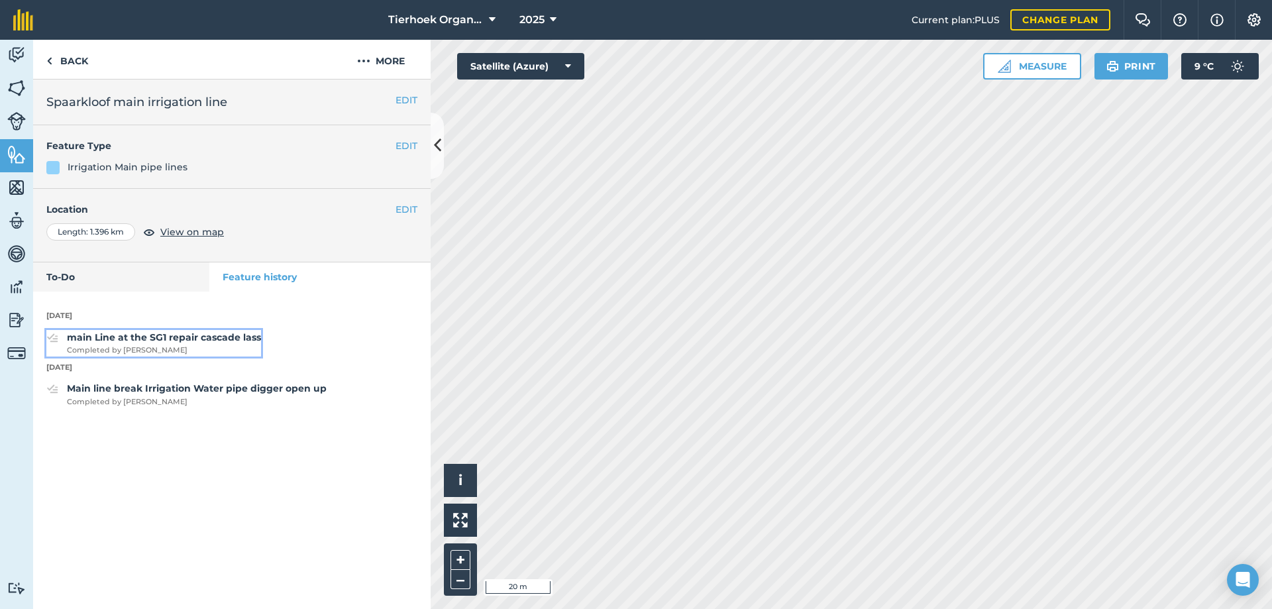
click at [125, 338] on strong "main Line at the SG1 repair cascade lass" at bounding box center [164, 337] width 194 height 12
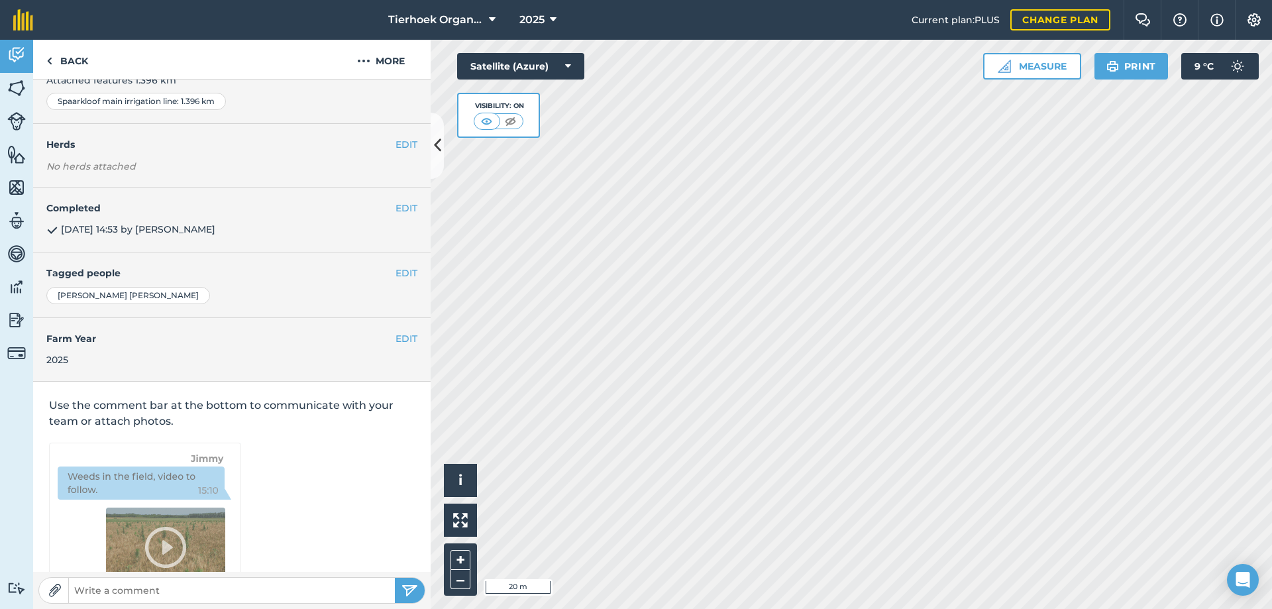
scroll to position [199, 0]
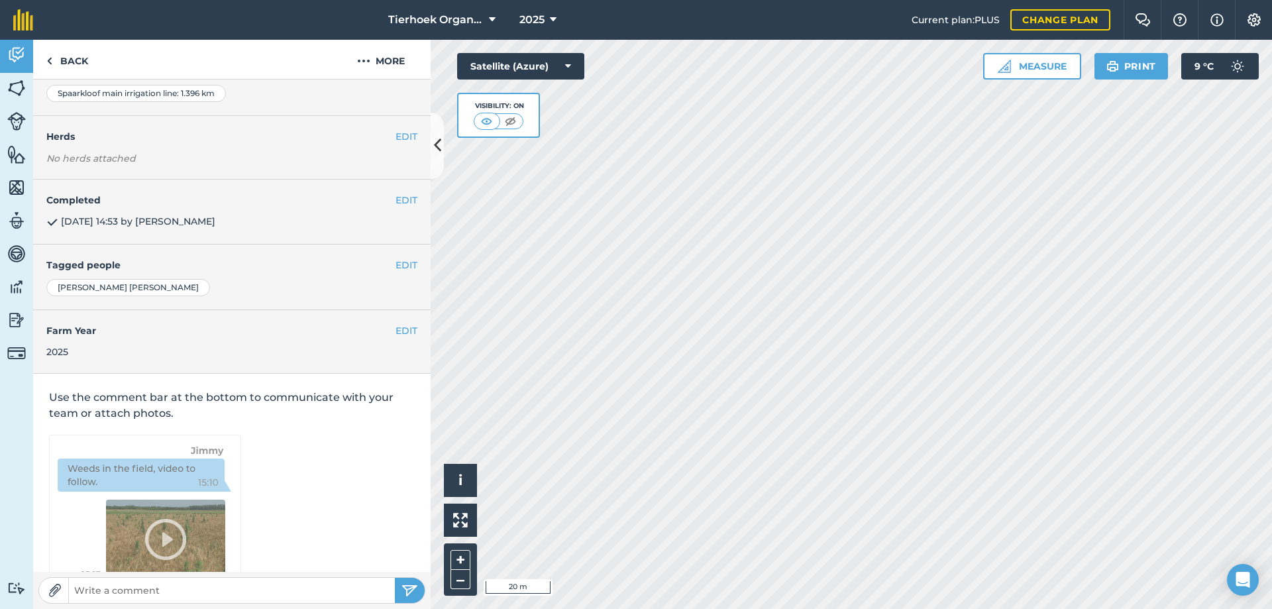
click at [99, 592] on input "text" at bounding box center [232, 590] width 326 height 19
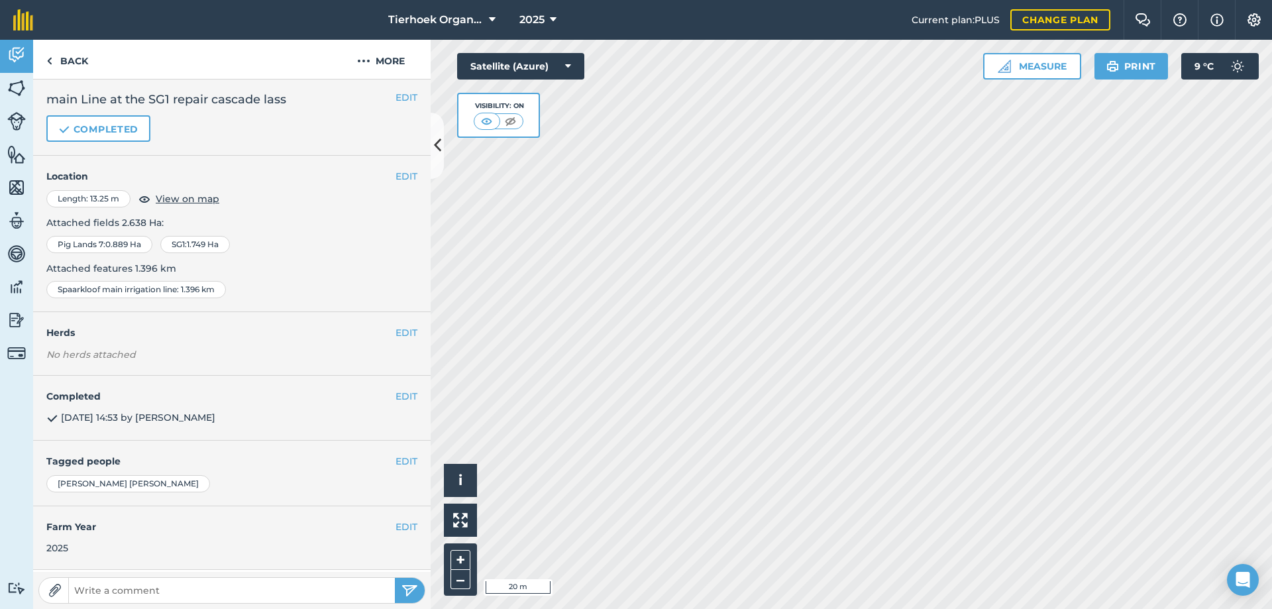
scroll to position [0, 0]
click at [396, 402] on button "EDIT" at bounding box center [407, 399] width 22 height 15
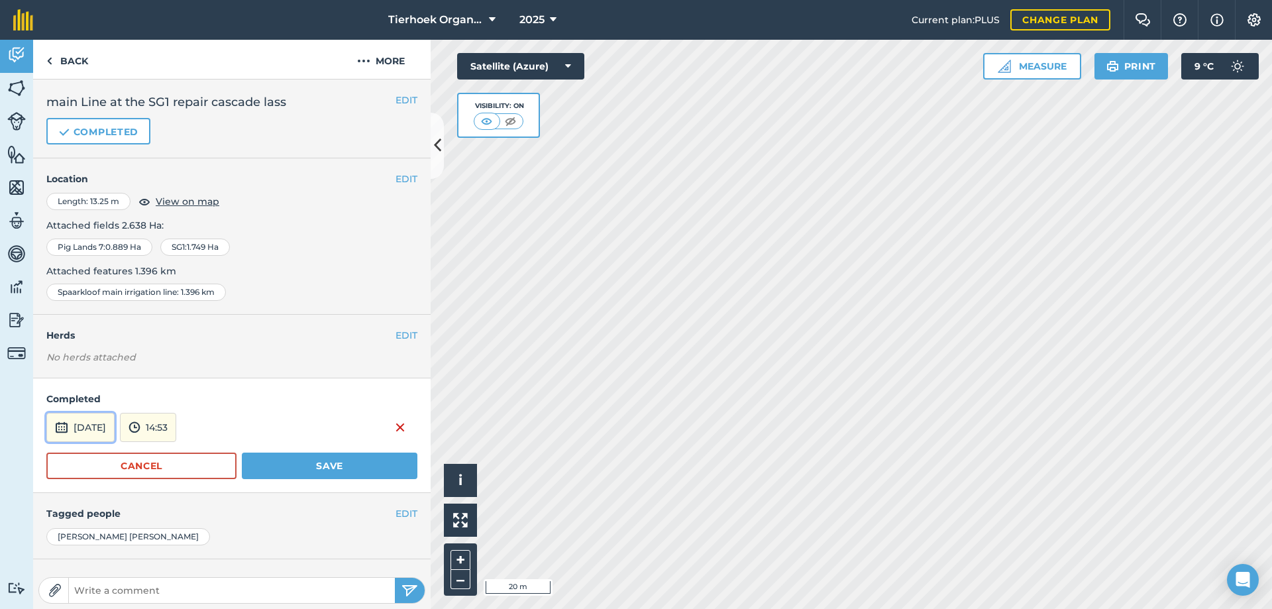
click at [115, 425] on button "[DATE]" at bounding box center [80, 427] width 68 height 29
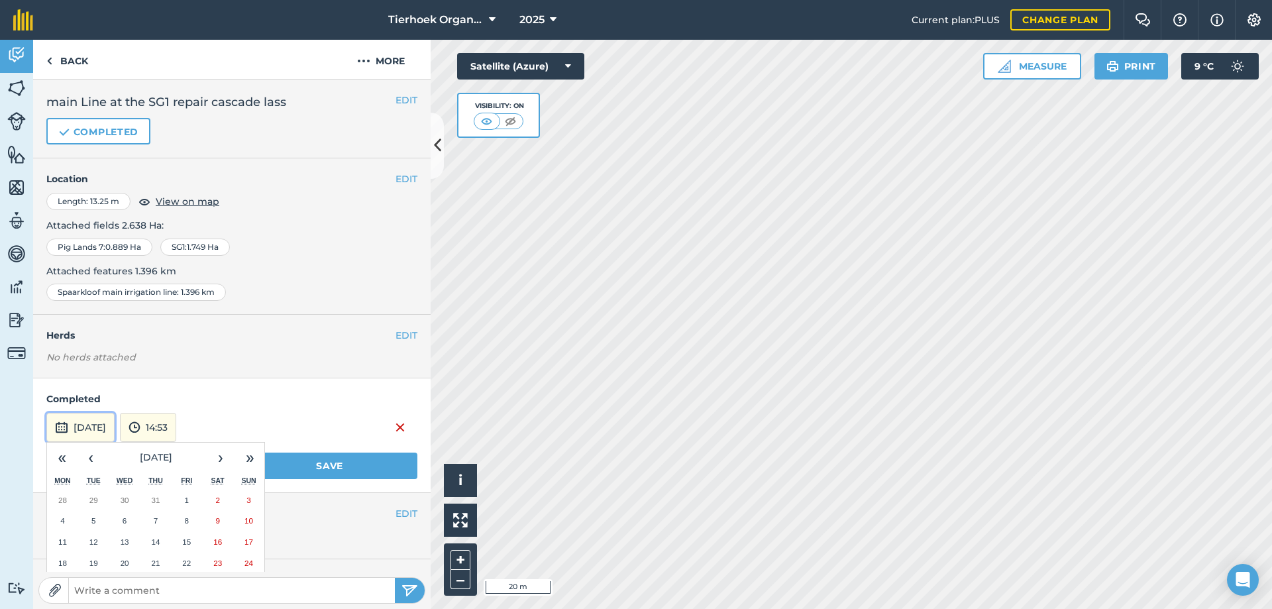
scroll to position [133, 0]
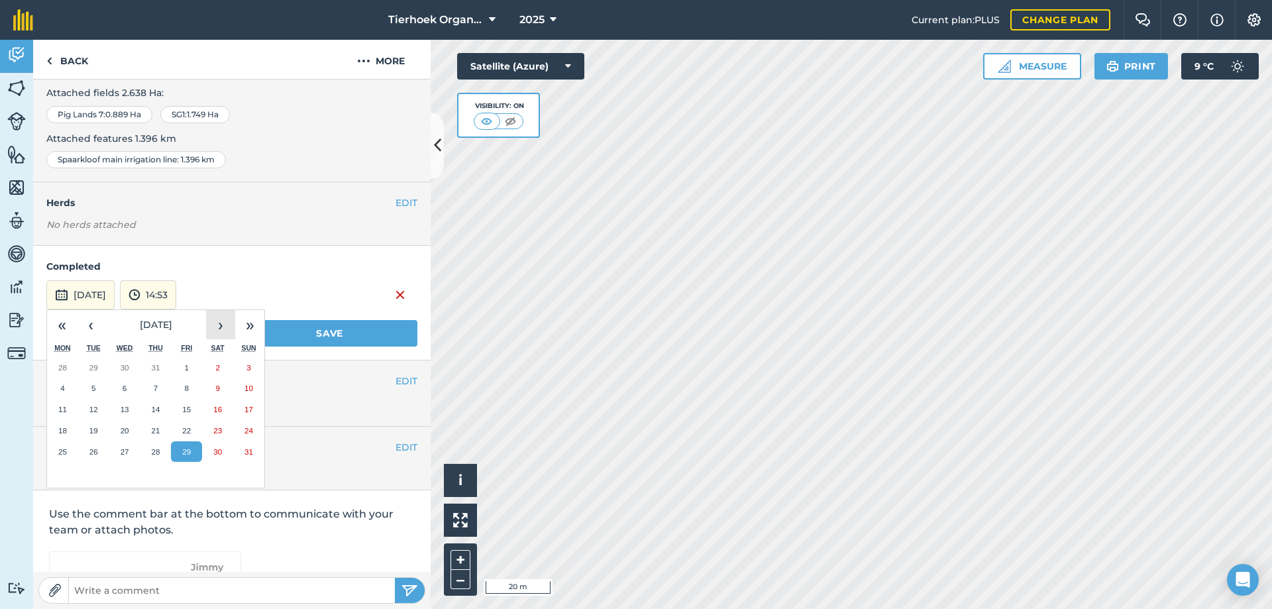
click at [217, 326] on button "›" at bounding box center [220, 324] width 29 height 29
click at [186, 364] on abbr "5" at bounding box center [187, 367] width 4 height 9
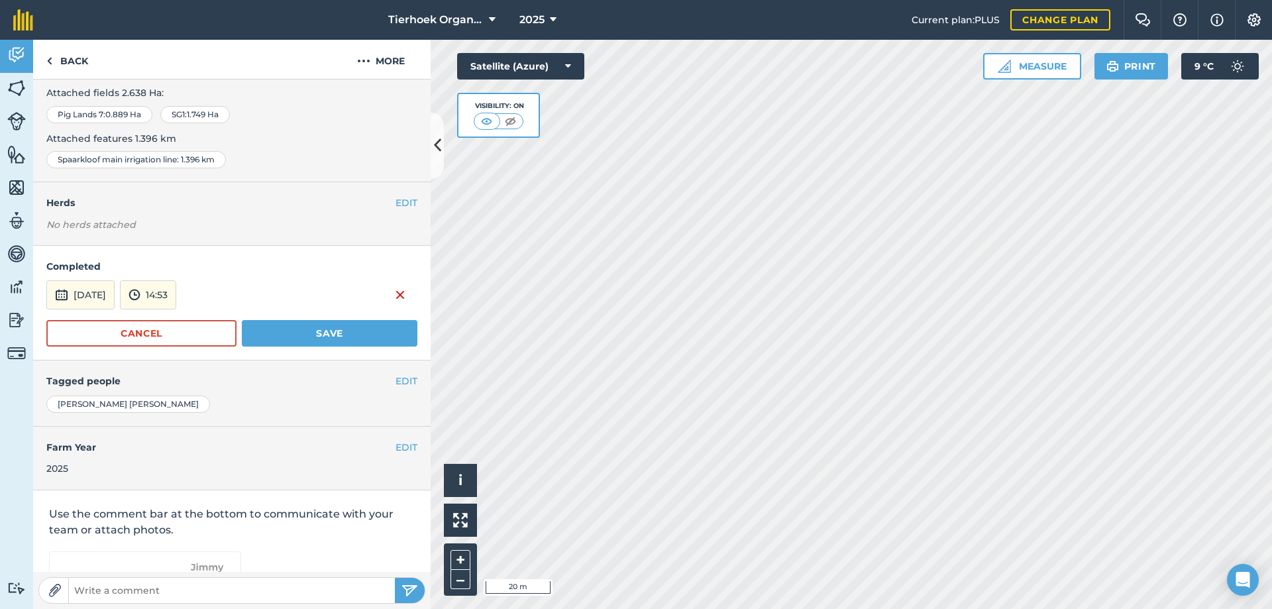
click at [120, 584] on input "text" at bounding box center [232, 590] width 326 height 19
type input "Its not leaking so needs filling in now"
click at [407, 585] on img "submit" at bounding box center [410, 590] width 17 height 16
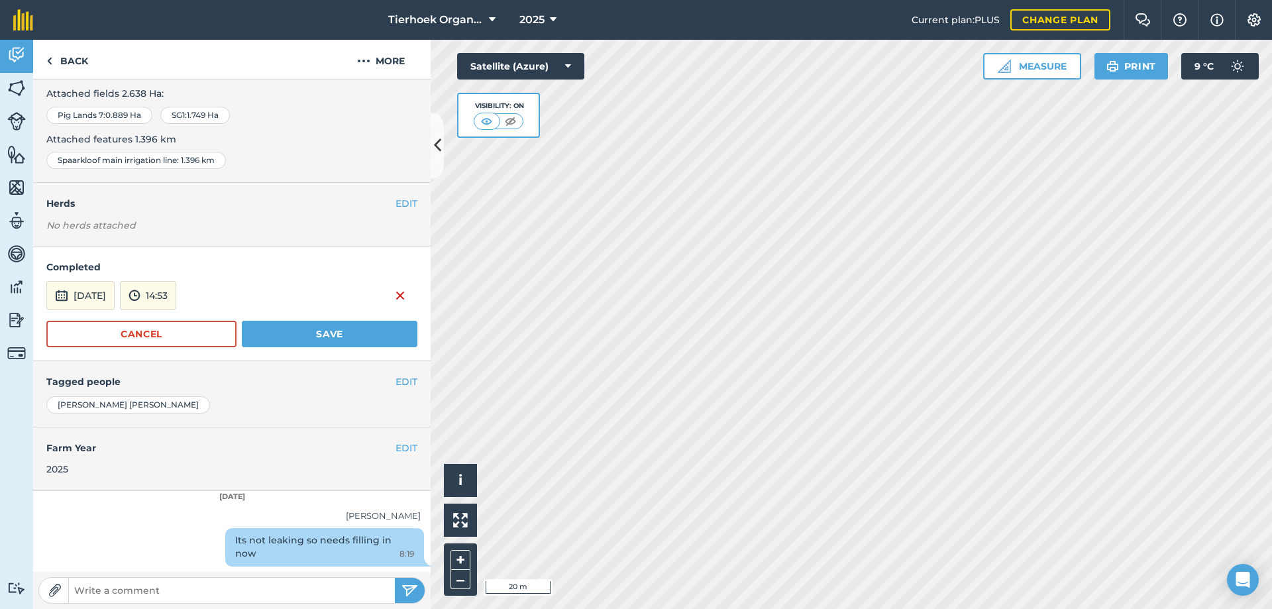
scroll to position [132, 0]
click at [317, 333] on button "Save" at bounding box center [330, 334] width 176 height 27
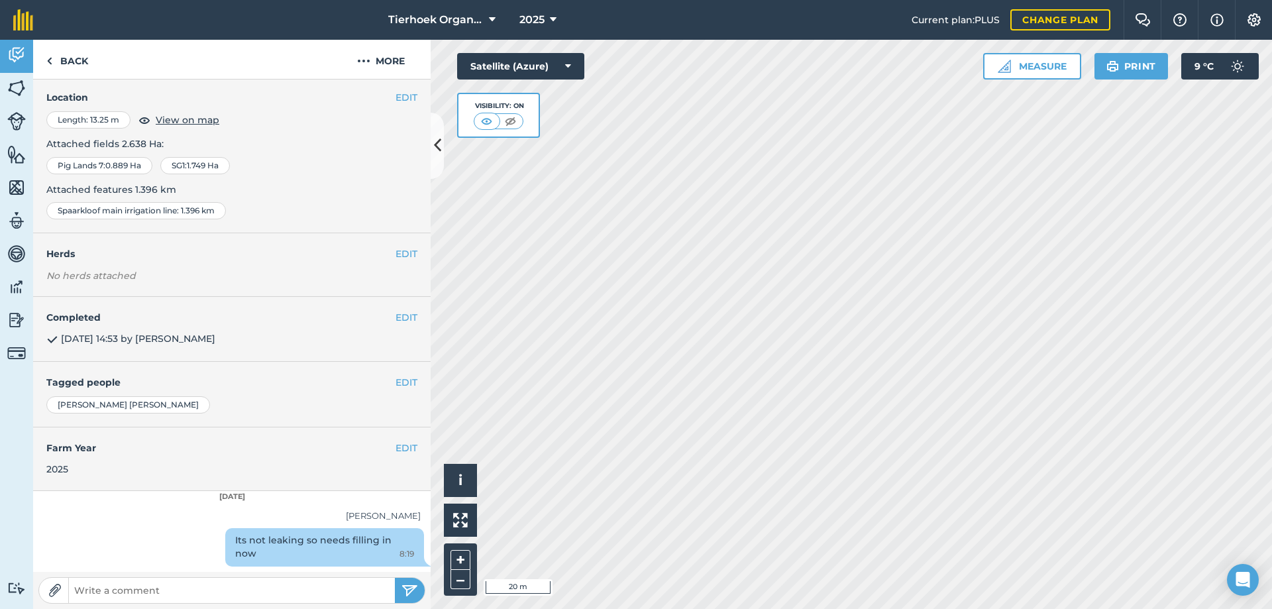
scroll to position [81, 0]
click at [160, 590] on input "text" at bounding box center [232, 590] width 326 height 19
type input "[DATE]"
click at [411, 586] on img "submit" at bounding box center [410, 590] width 17 height 16
